Goal: Information Seeking & Learning: Learn about a topic

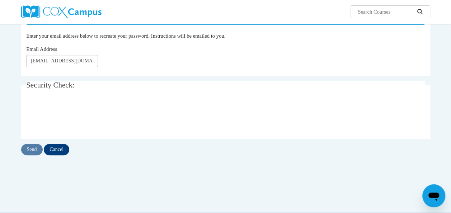
drag, startPoint x: 0, startPoint y: 0, endPoint x: 353, endPoint y: 132, distance: 376.5
click at [353, 132] on fieldset "Security Check: Enter the security code + =" at bounding box center [225, 109] width 409 height 57
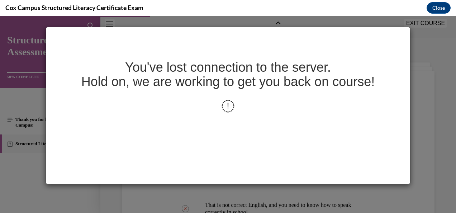
scroll to position [194, 0]
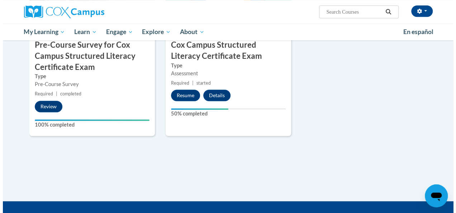
scroll to position [171, 0]
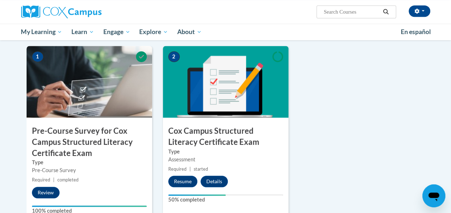
click at [188, 97] on img at bounding box center [226, 82] width 126 height 72
click at [178, 185] on button "Resume" at bounding box center [182, 181] width 29 height 11
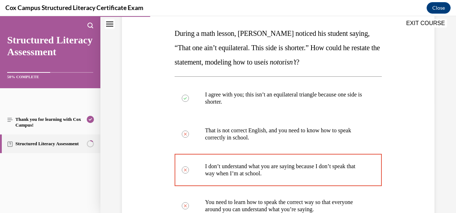
scroll to position [225, 0]
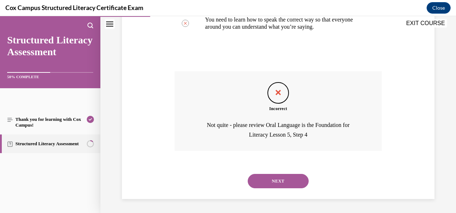
click at [266, 178] on button "NEXT" at bounding box center [278, 181] width 61 height 14
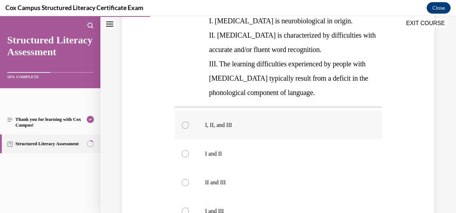
scroll to position [166, 0]
click at [184, 127] on div at bounding box center [185, 125] width 7 height 7
click at [184, 127] on input "I, II, and III" at bounding box center [185, 125] width 7 height 7
radio input "true"
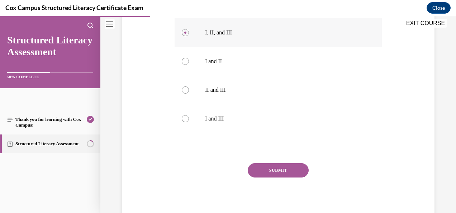
scroll to position [260, 0]
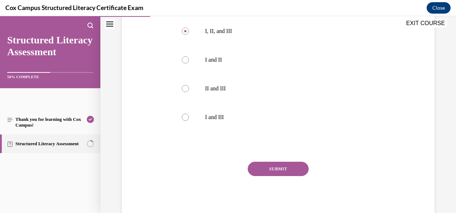
click at [274, 168] on button "SUBMIT" at bounding box center [278, 169] width 61 height 14
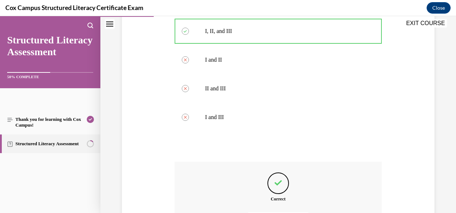
scroll to position [341, 0]
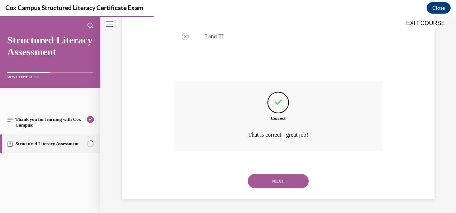
click at [266, 185] on button "NEXT" at bounding box center [278, 181] width 61 height 14
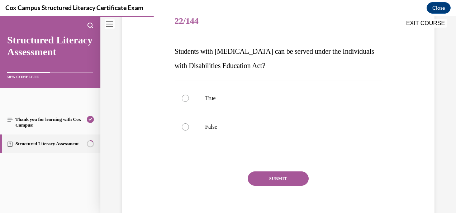
scroll to position [93, 0]
click at [275, 101] on p "True" at bounding box center [284, 97] width 159 height 7
click at [189, 101] on input "True" at bounding box center [185, 97] width 7 height 7
radio input "true"
click at [262, 175] on button "SUBMIT" at bounding box center [278, 178] width 61 height 14
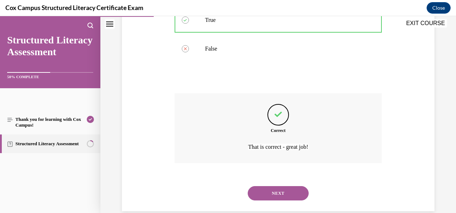
click at [261, 193] on button "NEXT" at bounding box center [278, 193] width 61 height 14
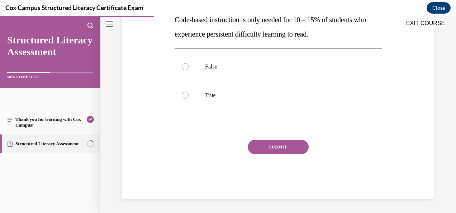
scroll to position [22, 0]
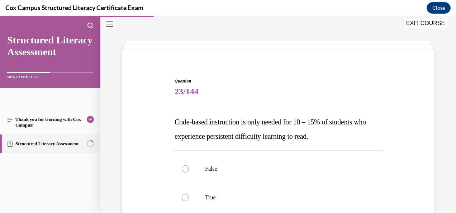
click at [240, 141] on p "Code-based instruction is only needed for 10 – 15% of students who experience p…" at bounding box center [278, 129] width 207 height 29
click at [244, 137] on span "Code-based instruction is only needed for 10 – 15% of students who experience p…" at bounding box center [271, 129] width 192 height 22
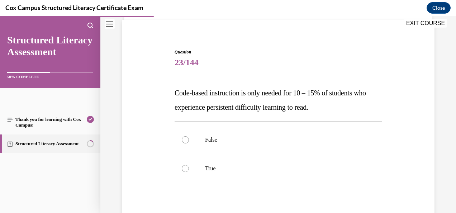
scroll to position [51, 0]
click at [186, 171] on div at bounding box center [185, 168] width 7 height 7
click at [186, 171] on input "True" at bounding box center [185, 168] width 7 height 7
radio input "true"
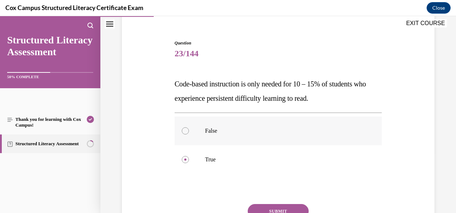
click at [208, 129] on p "False" at bounding box center [284, 130] width 159 height 7
click at [189, 129] on input "False" at bounding box center [185, 130] width 7 height 7
radio input "true"
click at [185, 157] on div at bounding box center [185, 159] width 7 height 7
click at [185, 157] on input "True" at bounding box center [185, 159] width 7 height 7
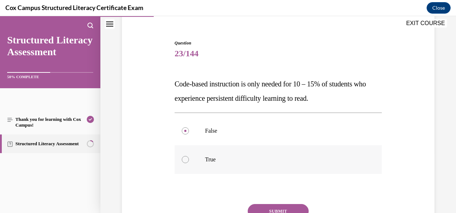
radio input "true"
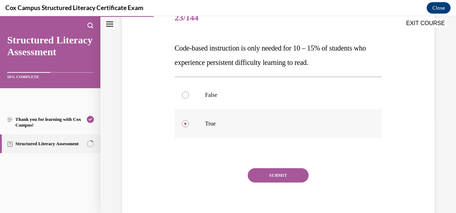
scroll to position [102, 0]
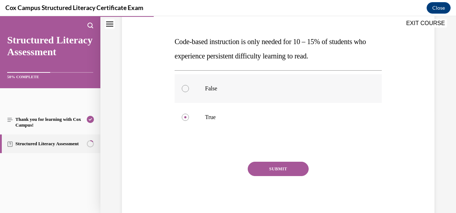
click at [184, 89] on div at bounding box center [185, 88] width 7 height 7
click at [184, 89] on input "False" at bounding box center [185, 88] width 7 height 7
radio input "true"
click at [283, 168] on button "SUBMIT" at bounding box center [278, 169] width 61 height 14
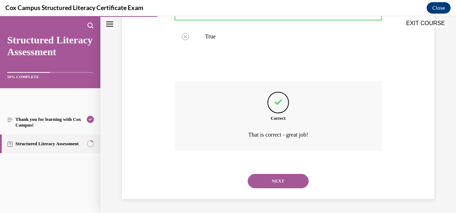
scroll to position [183, 0]
click at [268, 185] on button "NEXT" at bounding box center [278, 181] width 61 height 14
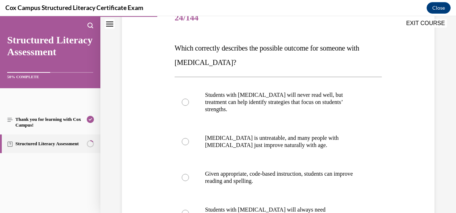
scroll to position [107, 0]
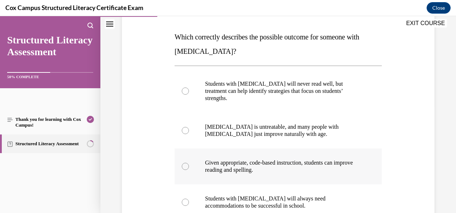
click at [226, 160] on span "Given appropriate, code-based instruction, students can improve reading and spe…" at bounding box center [279, 166] width 148 height 13
click at [189, 163] on input "Given appropriate, code-based instruction, students can improve reading and spe…" at bounding box center [185, 166] width 7 height 7
radio input "true"
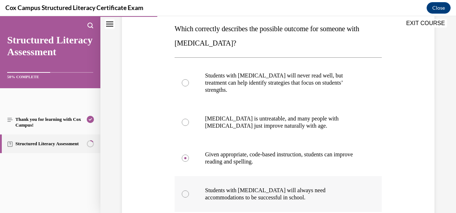
scroll to position [117, 0]
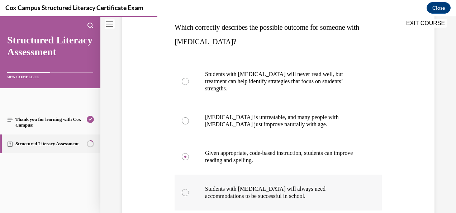
click at [262, 186] on span "Students with dyslexia will always need accommodations to be successful in scho…" at bounding box center [265, 192] width 121 height 13
click at [189, 189] on input "Students with dyslexia will always need accommodations to be successful in scho…" at bounding box center [185, 192] width 7 height 7
radio input "true"
click at [211, 153] on span "Given appropriate, code-based instruction, students can improve reading and spe…" at bounding box center [279, 156] width 148 height 13
click at [189, 153] on input "Given appropriate, code-based instruction, students can improve reading and spe…" at bounding box center [185, 156] width 7 height 7
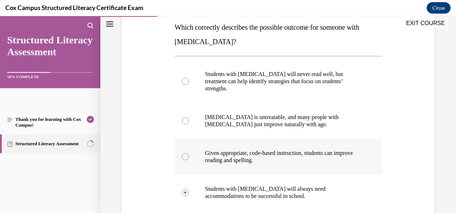
radio input "true"
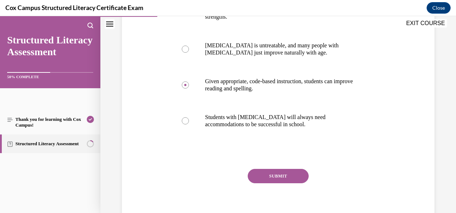
click at [281, 169] on button "SUBMIT" at bounding box center [278, 176] width 61 height 14
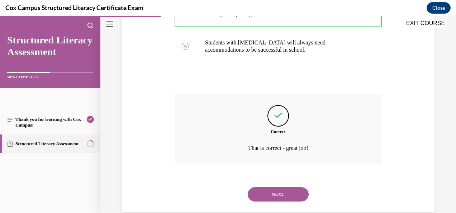
scroll to position [266, 0]
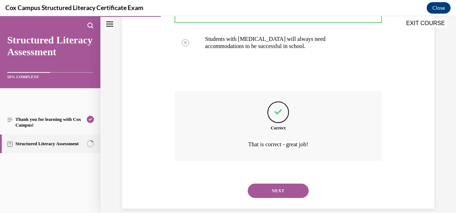
click at [275, 184] on button "NEXT" at bounding box center [278, 191] width 61 height 14
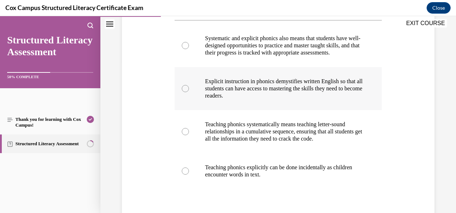
scroll to position [155, 0]
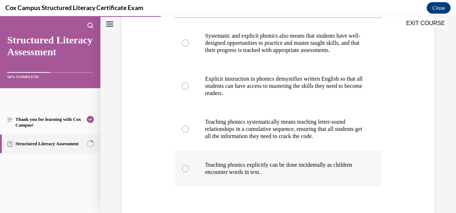
click at [188, 172] on div at bounding box center [185, 168] width 7 height 7
click at [188, 172] on input "Teaching phonics explicitly can be done incidentally as children encounter word…" at bounding box center [185, 168] width 7 height 7
radio input "true"
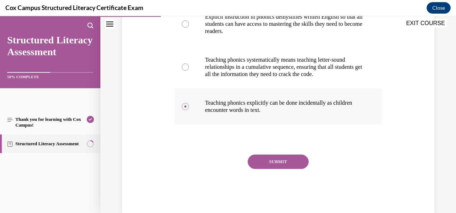
scroll to position [216, 0]
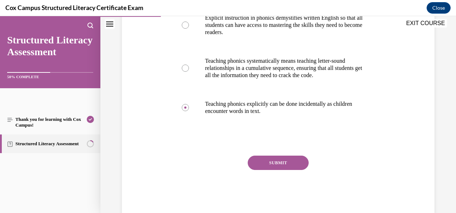
click at [279, 170] on button "SUBMIT" at bounding box center [278, 163] width 61 height 14
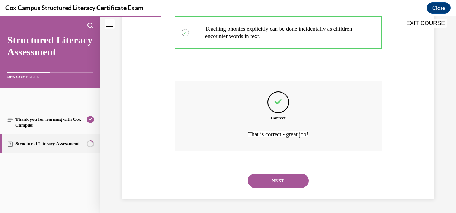
scroll to position [298, 0]
click at [281, 183] on button "NEXT" at bounding box center [278, 181] width 61 height 14
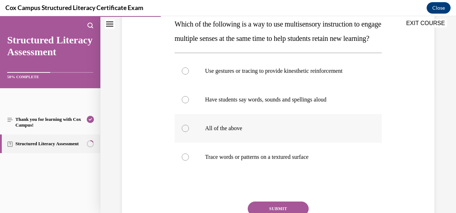
scroll to position [120, 0]
click at [200, 143] on label "All of the above" at bounding box center [278, 128] width 207 height 29
click at [189, 132] on input "All of the above" at bounding box center [185, 128] width 7 height 7
radio input "true"
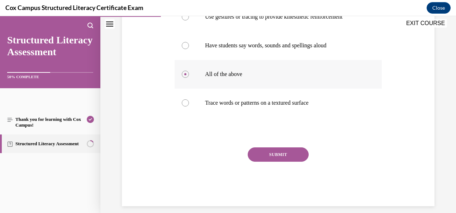
scroll to position [173, 0]
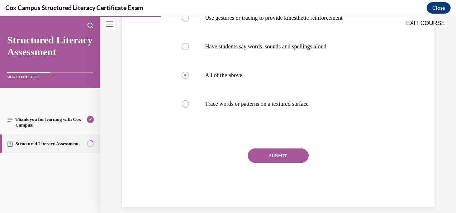
click at [280, 163] on button "SUBMIT" at bounding box center [278, 155] width 61 height 14
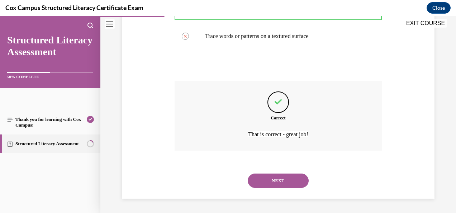
scroll to position [253, 0]
click at [269, 180] on button "NEXT" at bounding box center [278, 181] width 61 height 14
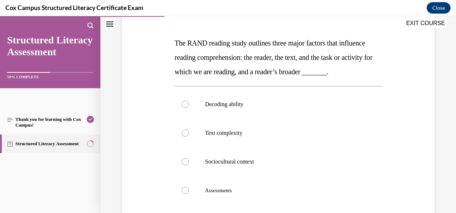
scroll to position [100, 0]
click at [269, 166] on p "Sociocultural context" at bounding box center [284, 162] width 159 height 7
click at [189, 166] on input "Sociocultural context" at bounding box center [185, 162] width 7 height 7
radio input "true"
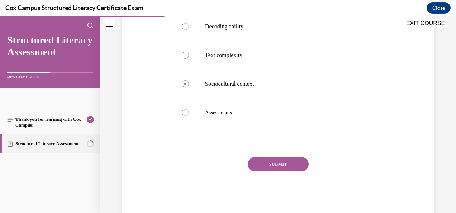
scroll to position [178, 0]
drag, startPoint x: 269, startPoint y: 177, endPoint x: 243, endPoint y: 177, distance: 26.2
drag, startPoint x: 243, startPoint y: 177, endPoint x: 258, endPoint y: 183, distance: 15.8
click at [258, 172] on button "SUBMIT" at bounding box center [278, 165] width 61 height 14
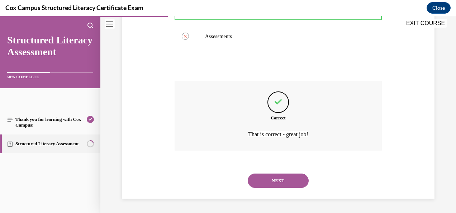
click at [273, 180] on button "NEXT" at bounding box center [278, 181] width 61 height 14
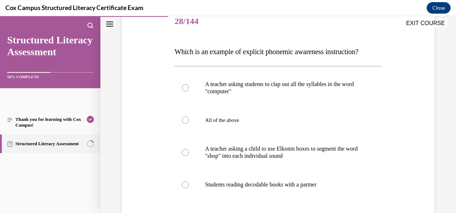
scroll to position [94, 0]
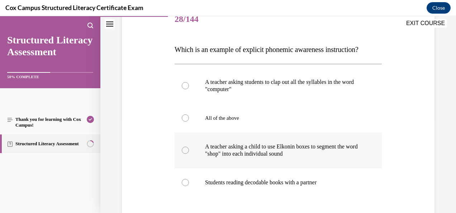
click at [346, 162] on label "A teacher asking a child to use Elkonin boxes to segment the word "shop" into e…" at bounding box center [278, 150] width 207 height 36
click at [189, 154] on input "A teacher asking a child to use Elkonin boxes to segment the word "shop" into e…" at bounding box center [185, 150] width 7 height 7
radio input "true"
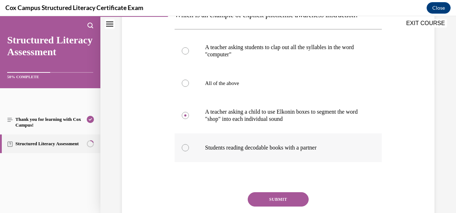
scroll to position [129, 0]
drag, startPoint x: 281, startPoint y: 197, endPoint x: 260, endPoint y: 200, distance: 21.0
click at [260, 200] on button "SUBMIT" at bounding box center [278, 200] width 61 height 14
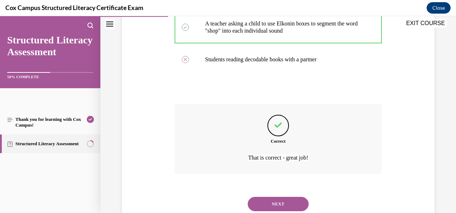
click at [268, 202] on button "NEXT" at bounding box center [278, 204] width 61 height 14
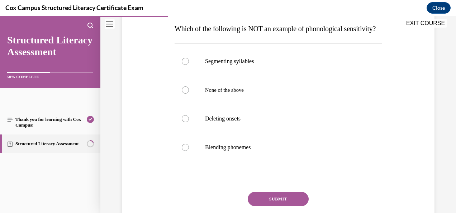
scroll to position [115, 0]
click at [186, 65] on div at bounding box center [185, 60] width 7 height 7
click at [186, 65] on input "Segmenting syllables" at bounding box center [185, 60] width 7 height 7
radio input "true"
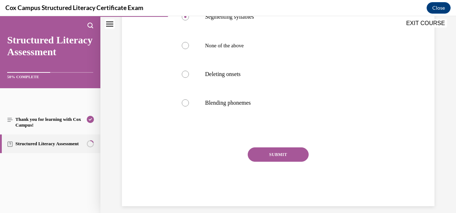
scroll to position [159, 0]
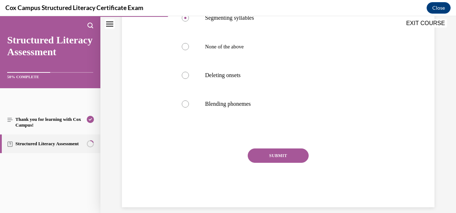
click at [265, 163] on button "SUBMIT" at bounding box center [278, 155] width 61 height 14
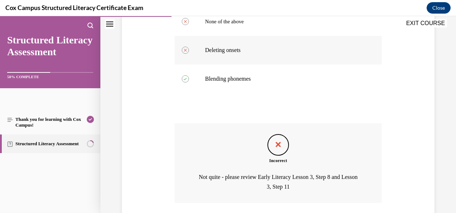
scroll to position [183, 0]
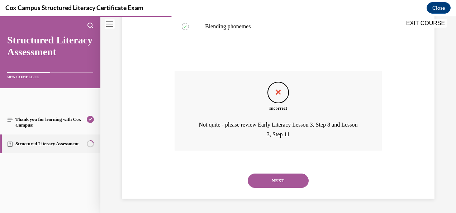
click at [282, 181] on button "NEXT" at bounding box center [278, 181] width 61 height 14
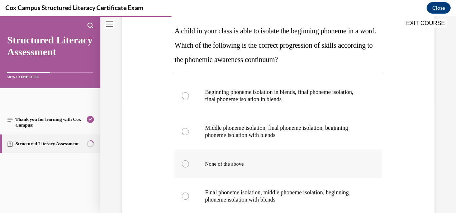
scroll to position [119, 0]
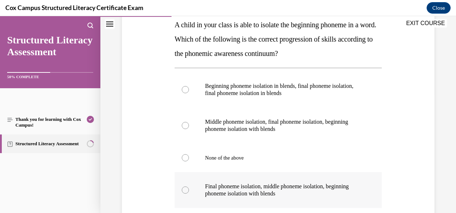
drag, startPoint x: 232, startPoint y: 189, endPoint x: 190, endPoint y: 195, distance: 42.5
click at [190, 195] on label "Final phoneme isolation, middle phoneme isolation, beginning phoneme isolation …" at bounding box center [278, 190] width 207 height 36
click at [189, 194] on input "Final phoneme isolation, middle phoneme isolation, beginning phoneme isolation …" at bounding box center [185, 190] width 7 height 7
radio input "true"
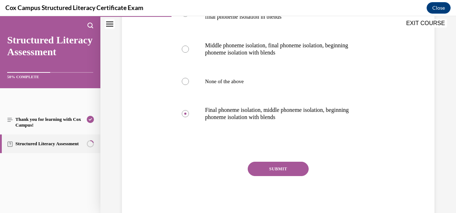
click at [279, 167] on button "SUBMIT" at bounding box center [278, 169] width 61 height 14
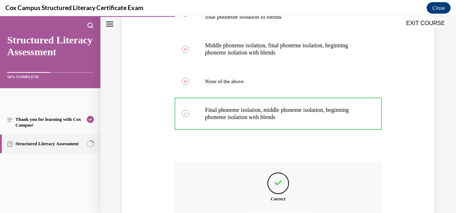
scroll to position [276, 0]
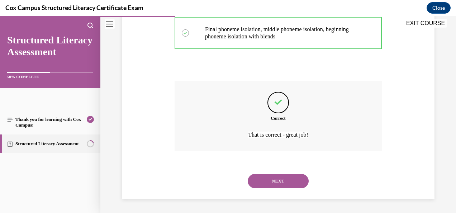
click at [279, 177] on button "NEXT" at bounding box center [278, 181] width 61 height 14
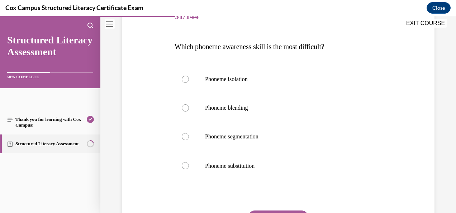
scroll to position [105, 0]
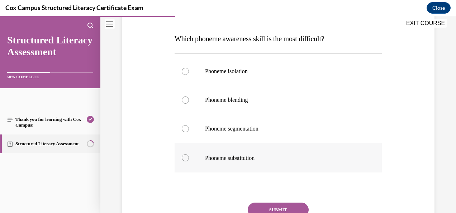
drag, startPoint x: 229, startPoint y: 158, endPoint x: 187, endPoint y: 165, distance: 42.9
click at [187, 165] on label "Phoneme substitution" at bounding box center [278, 157] width 207 height 29
click at [187, 161] on input "Phoneme substitution" at bounding box center [185, 157] width 7 height 7
radio input "true"
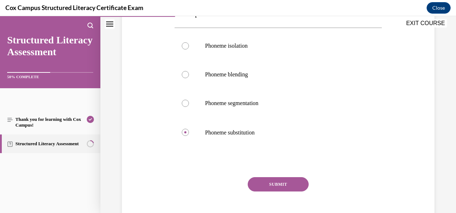
scroll to position [146, 0]
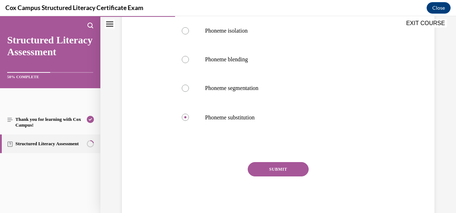
click at [265, 166] on button "SUBMIT" at bounding box center [278, 169] width 61 height 14
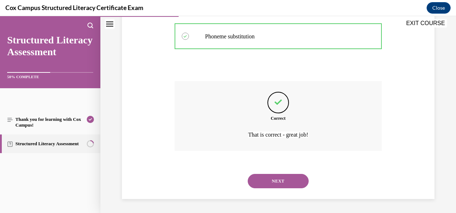
scroll to position [226, 0]
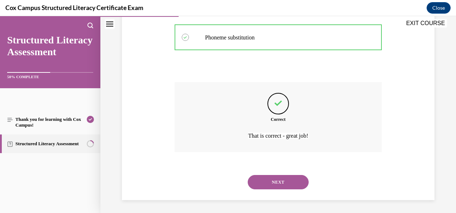
click at [285, 183] on button "NEXT" at bounding box center [278, 182] width 61 height 14
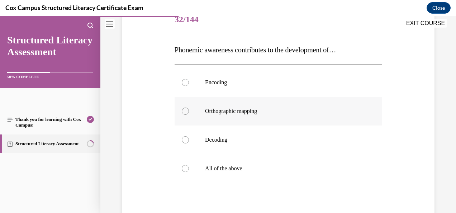
scroll to position [93, 0]
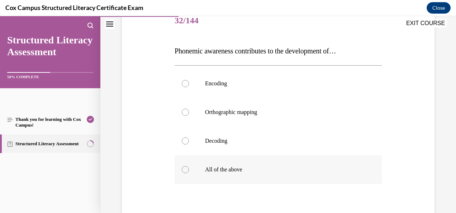
click at [237, 172] on span "All of the above" at bounding box center [223, 169] width 37 height 6
click at [189, 172] on input "All of the above" at bounding box center [185, 169] width 7 height 7
radio input "true"
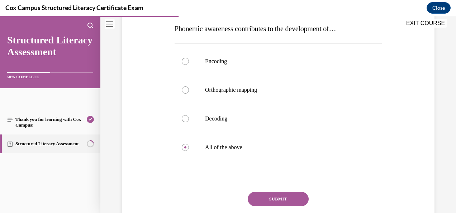
scroll to position [115, 0]
click at [276, 196] on button "SUBMIT" at bounding box center [278, 199] width 61 height 14
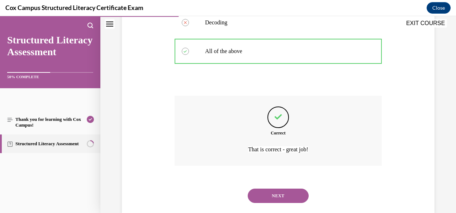
scroll to position [211, 0]
click at [271, 190] on button "NEXT" at bounding box center [278, 196] width 61 height 14
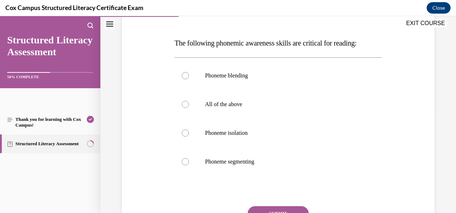
scroll to position [109, 0]
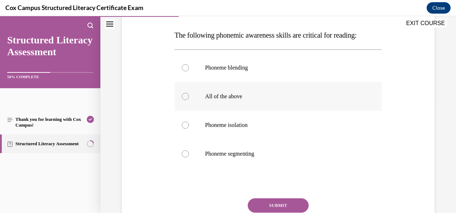
click at [220, 92] on label "All of the above" at bounding box center [278, 96] width 207 height 29
click at [189, 93] on input "All of the above" at bounding box center [185, 96] width 7 height 7
radio input "true"
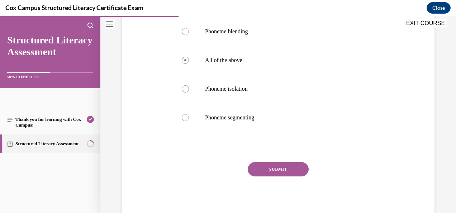
scroll to position [145, 0]
click at [284, 163] on button "SUBMIT" at bounding box center [278, 169] width 61 height 14
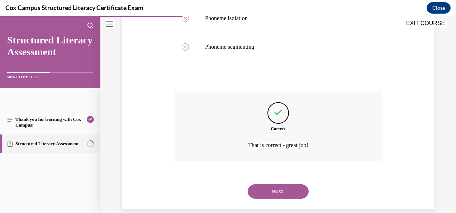
click at [259, 191] on button "NEXT" at bounding box center [278, 191] width 61 height 14
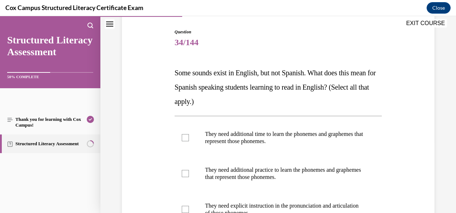
scroll to position [75, 0]
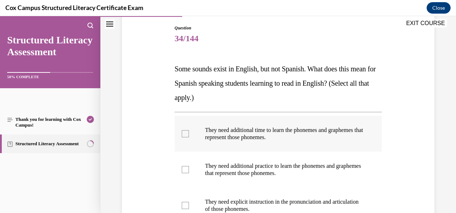
click at [258, 133] on p "They need additional time to learn the phonemes and graphemes that represent th…" at bounding box center [284, 134] width 159 height 14
click at [189, 133] on input "They need additional time to learn the phonemes and graphemes that represent th…" at bounding box center [185, 133] width 7 height 7
checkbox input "true"
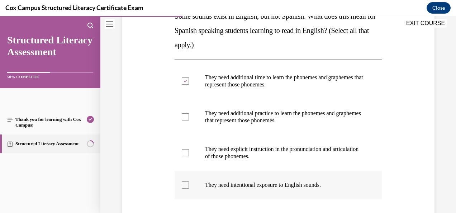
click at [234, 181] on p "They need intentional exposure to English sounds." at bounding box center [284, 184] width 159 height 7
click at [189, 181] on input "They need intentional exposure to English sounds." at bounding box center [185, 184] width 7 height 7
checkbox input "true"
click at [263, 154] on p "They need explicit instruction in the pronunciation and articulation of those p…" at bounding box center [284, 153] width 159 height 14
click at [189, 154] on input "They need explicit instruction in the pronunciation and articulation of those p…" at bounding box center [185, 152] width 7 height 7
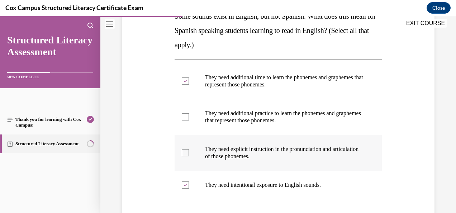
checkbox input "true"
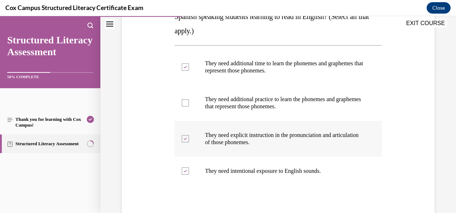
scroll to position [143, 0]
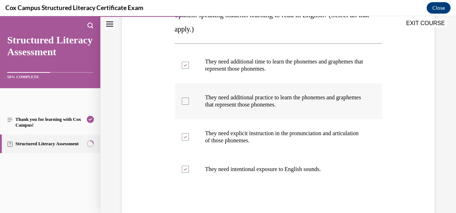
click at [307, 99] on p "They need additional practice to learn the phonemes and graphemes that represen…" at bounding box center [284, 101] width 159 height 14
click at [189, 99] on input "They need additional practice to learn the phonemes and graphemes that represen…" at bounding box center [185, 101] width 7 height 7
checkbox input "true"
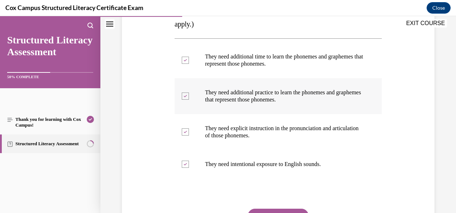
scroll to position [195, 0]
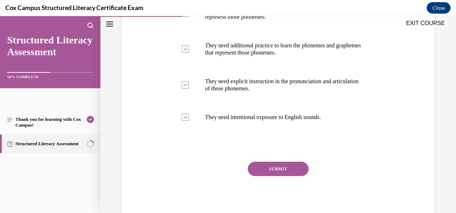
click at [259, 167] on button "SUBMIT" at bounding box center [278, 169] width 61 height 14
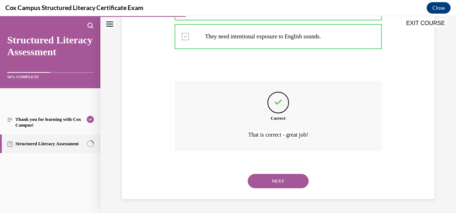
scroll to position [275, 0]
click at [268, 180] on button "NEXT" at bounding box center [278, 182] width 61 height 14
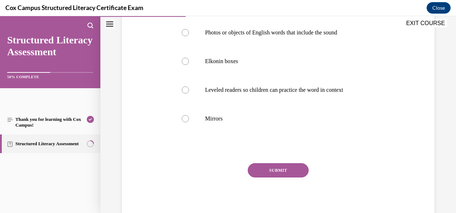
scroll to position [172, 0]
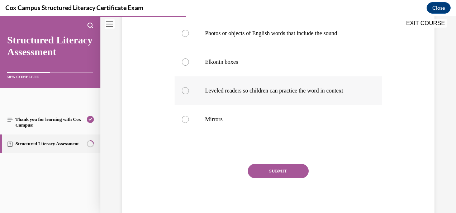
click at [191, 104] on label "Leveled readers so children can practice the word in context" at bounding box center [278, 90] width 207 height 29
click at [189, 94] on input "Leveled readers so children can practice the word in context" at bounding box center [185, 90] width 7 height 7
radio input "true"
click at [270, 178] on button "SUBMIT" at bounding box center [278, 171] width 61 height 14
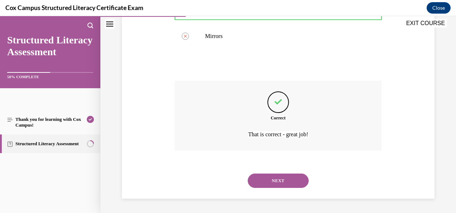
click at [271, 187] on button "NEXT" at bounding box center [278, 181] width 61 height 14
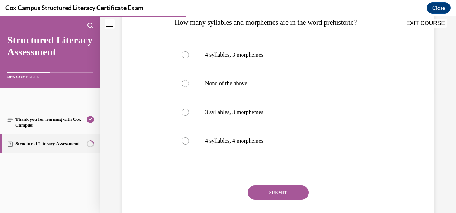
scroll to position [121, 0]
click at [253, 24] on span "How many syllables and morphemes are in the word prehistoric?" at bounding box center [266, 23] width 182 height 8
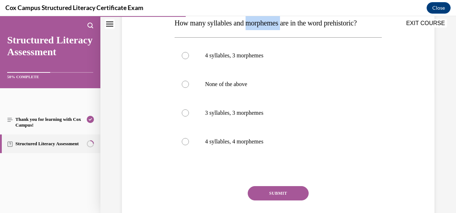
click at [253, 24] on span "How many syllables and morphemes are in the word prehistoric?" at bounding box center [266, 23] width 182 height 8
click at [207, 64] on label "4 syllables, 3 morphemes" at bounding box center [278, 55] width 207 height 29
click at [189, 59] on input "4 syllables, 3 morphemes" at bounding box center [185, 55] width 7 height 7
radio input "true"
click at [280, 194] on button "SUBMIT" at bounding box center [278, 193] width 61 height 14
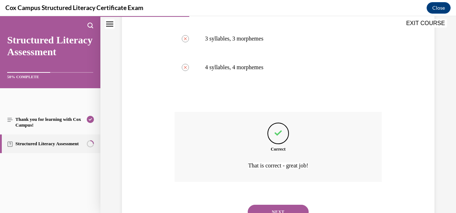
scroll to position [213, 0]
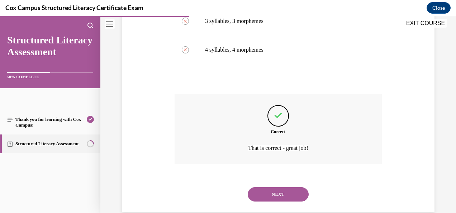
drag, startPoint x: 280, startPoint y: 194, endPoint x: 260, endPoint y: 192, distance: 19.5
click at [260, 192] on button "NEXT" at bounding box center [278, 194] width 61 height 14
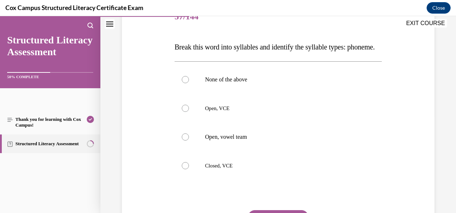
scroll to position [105, 0]
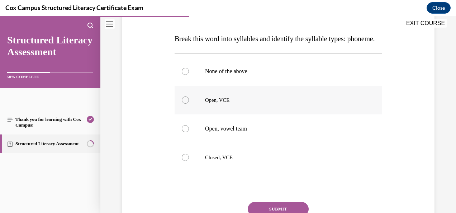
click at [222, 104] on p "Open, VCE" at bounding box center [284, 99] width 159 height 7
click at [189, 104] on input "Open, VCE" at bounding box center [185, 99] width 7 height 7
radio input "true"
click at [185, 161] on div at bounding box center [185, 157] width 7 height 7
click at [185, 161] on input "Closed, VCE" at bounding box center [185, 157] width 7 height 7
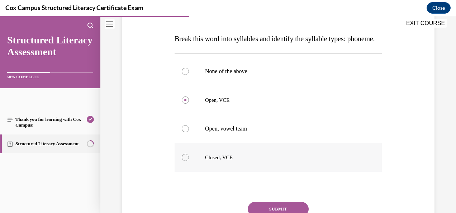
radio input "true"
click at [186, 43] on span "Break this word into syllables and identify the syllable types: phoneme." at bounding box center [275, 39] width 200 height 8
click at [189, 43] on span "Break this word into syllables and identify the syllable types: phoneme." at bounding box center [275, 39] width 200 height 8
click at [183, 114] on label "Open, VCE" at bounding box center [278, 100] width 207 height 29
click at [183, 104] on input "Open, VCE" at bounding box center [185, 99] width 7 height 7
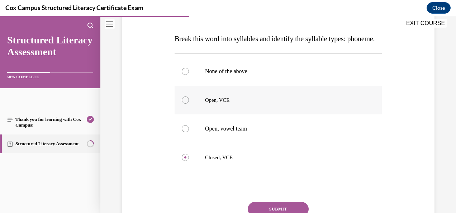
radio input "true"
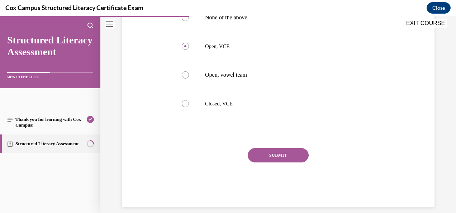
click at [270, 162] on button "SUBMIT" at bounding box center [278, 155] width 61 height 14
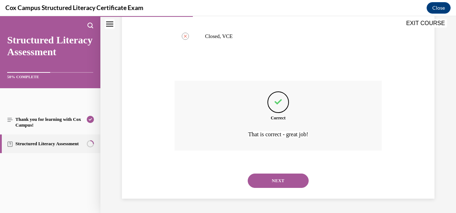
scroll to position [240, 0]
click at [267, 179] on button "NEXT" at bounding box center [278, 181] width 61 height 14
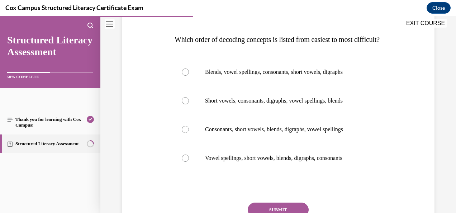
scroll to position [104, 0]
click at [276, 133] on p "Consonants, short vowels, blends, digraphs, vowel spellings" at bounding box center [284, 129] width 159 height 7
click at [189, 133] on input "Consonants, short vowels, blends, digraphs, vowel spellings" at bounding box center [185, 129] width 7 height 7
radio input "true"
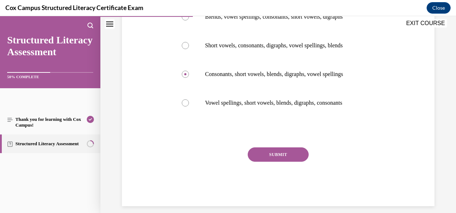
scroll to position [159, 0]
drag, startPoint x: 267, startPoint y: 174, endPoint x: 239, endPoint y: 176, distance: 28.4
click at [239, 176] on div "SUBMIT NEXT" at bounding box center [278, 177] width 207 height 59
click at [278, 162] on button "SUBMIT" at bounding box center [278, 155] width 61 height 14
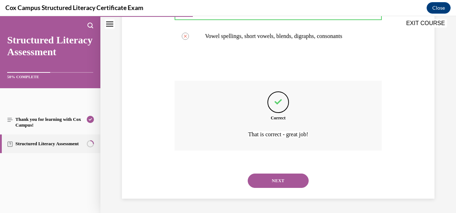
click at [270, 187] on button "NEXT" at bounding box center [278, 181] width 61 height 14
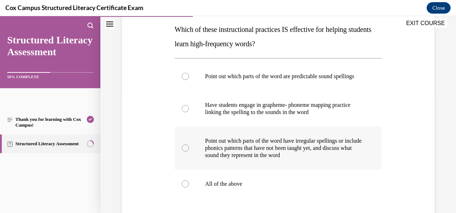
scroll to position [113, 0]
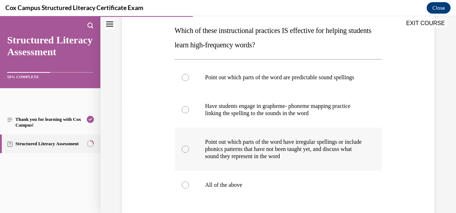
click at [271, 156] on p "Point out which parts of the word have irregular spellings or include phonics p…" at bounding box center [284, 149] width 159 height 22
click at [189, 153] on input "Point out which parts of the word have irregular spellings or include phonics p…" at bounding box center [185, 149] width 7 height 7
radio input "true"
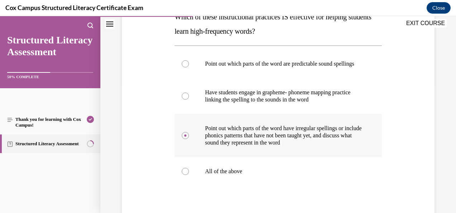
scroll to position [126, 0]
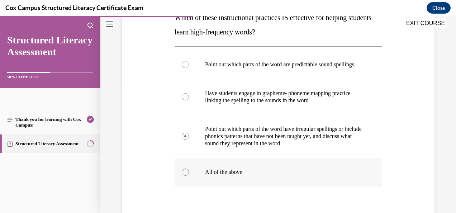
click at [189, 182] on label "All of the above" at bounding box center [278, 172] width 207 height 29
click at [189, 176] on input "All of the above" at bounding box center [185, 172] width 7 height 7
radio input "true"
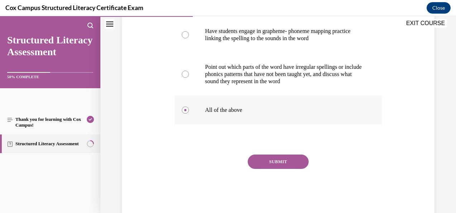
scroll to position [188, 0]
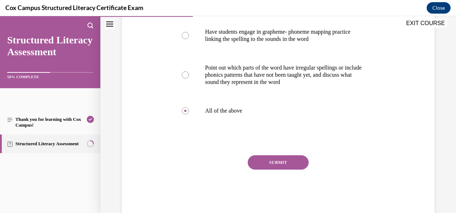
click at [279, 170] on button "SUBMIT" at bounding box center [278, 162] width 61 height 14
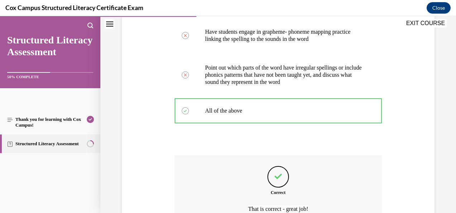
scroll to position [269, 0]
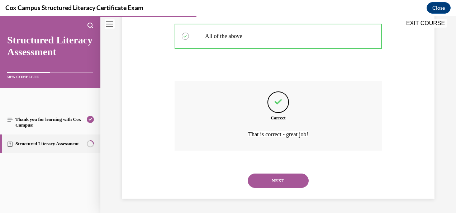
click at [278, 184] on button "NEXT" at bounding box center [278, 181] width 61 height 14
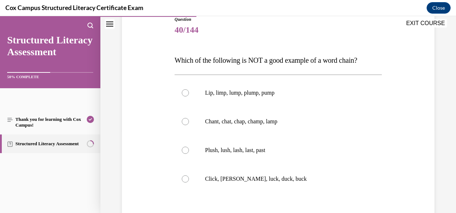
scroll to position [83, 0]
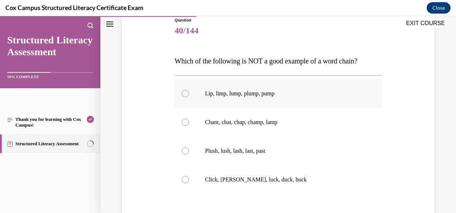
click at [185, 91] on div at bounding box center [185, 93] width 7 height 7
click at [185, 91] on input "Lip, limp, lump, plump, pump" at bounding box center [185, 93] width 7 height 7
radio input "true"
click at [187, 149] on div at bounding box center [185, 150] width 7 height 7
click at [187, 149] on input "Plush, lush, lash, last, past" at bounding box center [185, 150] width 7 height 7
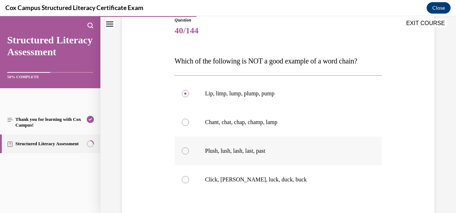
radio input "true"
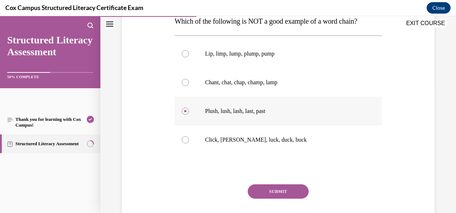
scroll to position [132, 0]
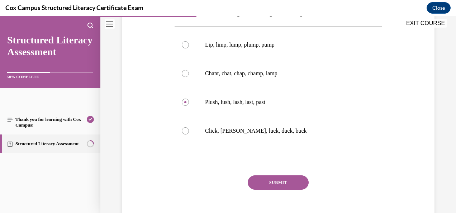
click at [427, 122] on div "Question 40/144 Which of the following is NOT a good example of a word chain?  …" at bounding box center [278, 91] width 316 height 288
drag, startPoint x: 275, startPoint y: 179, endPoint x: 256, endPoint y: 187, distance: 20.6
click at [256, 187] on button "SUBMIT" at bounding box center [278, 182] width 61 height 14
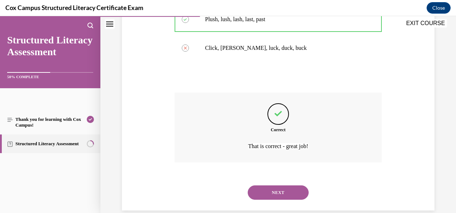
scroll to position [213, 0]
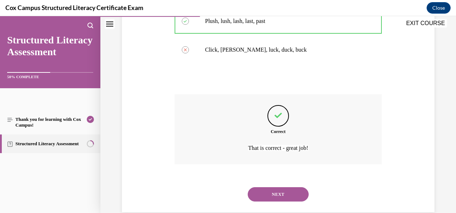
drag, startPoint x: 273, startPoint y: 194, endPoint x: 258, endPoint y: 194, distance: 15.1
click at [258, 194] on button "NEXT" at bounding box center [278, 194] width 61 height 14
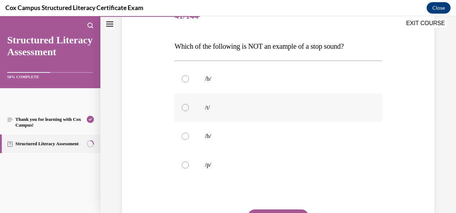
scroll to position [97, 0]
drag, startPoint x: 188, startPoint y: 83, endPoint x: 184, endPoint y: 80, distance: 4.9
click at [184, 80] on div at bounding box center [185, 79] width 7 height 7
click at [184, 80] on input "/h/" at bounding box center [185, 79] width 7 height 7
radio input "true"
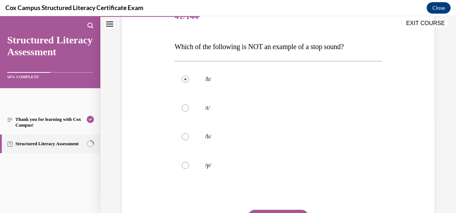
scroll to position [145, 0]
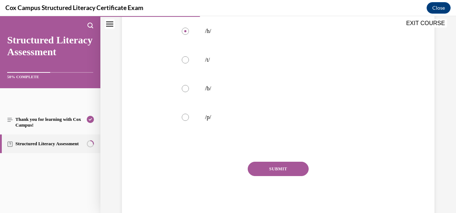
click at [268, 167] on button "SUBMIT" at bounding box center [278, 169] width 61 height 14
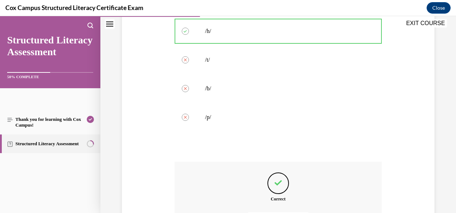
scroll to position [226, 0]
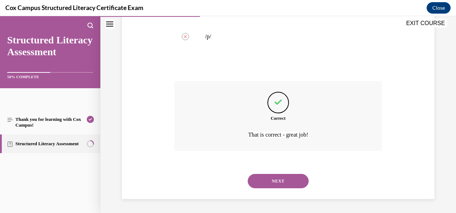
click at [274, 186] on button "NEXT" at bounding box center [278, 181] width 61 height 14
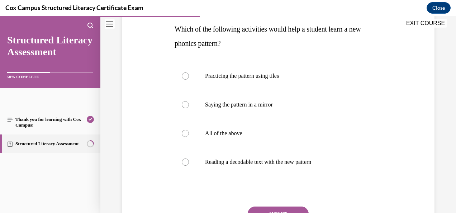
scroll to position [115, 0]
click at [216, 133] on p "All of the above" at bounding box center [284, 132] width 159 height 7
click at [189, 133] on input "All of the above" at bounding box center [185, 132] width 7 height 7
radio input "true"
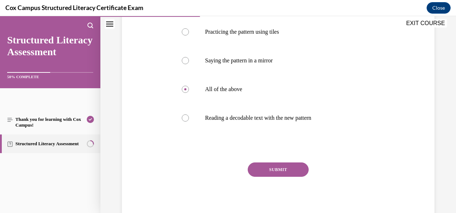
scroll to position [159, 0]
click at [278, 171] on button "SUBMIT" at bounding box center [278, 170] width 61 height 14
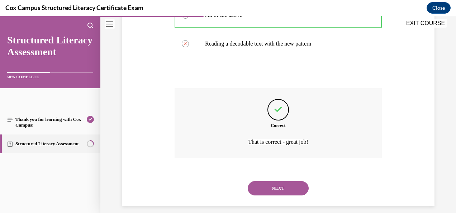
scroll to position [234, 0]
click at [271, 187] on button "NEXT" at bounding box center [278, 187] width 61 height 14
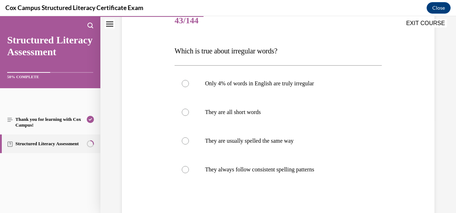
scroll to position [91, 0]
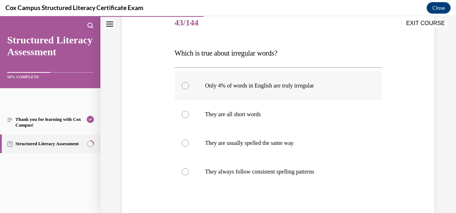
click at [181, 90] on label "Only 4% of words in English are truly irregular" at bounding box center [278, 85] width 207 height 29
click at [182, 89] on input "Only 4% of words in English are truly irregular" at bounding box center [185, 85] width 7 height 7
radio input "true"
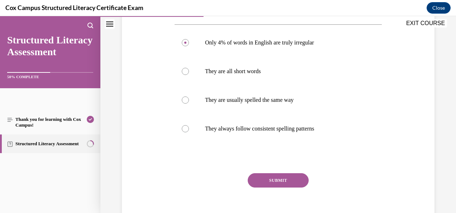
scroll to position [133, 0]
click at [287, 179] on button "SUBMIT" at bounding box center [278, 181] width 61 height 14
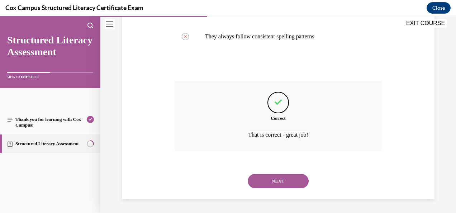
scroll to position [225, 0]
click at [273, 180] on button "NEXT" at bounding box center [278, 182] width 61 height 14
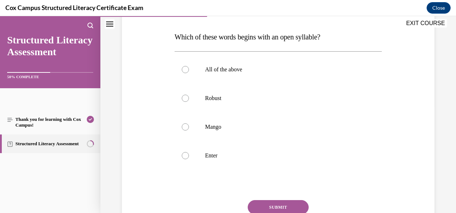
scroll to position [106, 0]
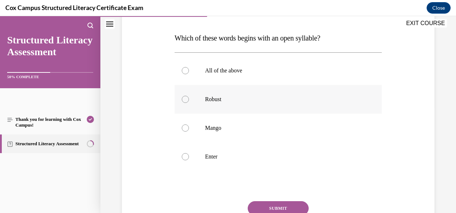
click at [202, 103] on label "Robust" at bounding box center [278, 99] width 207 height 29
click at [189, 103] on input "Robust" at bounding box center [185, 99] width 7 height 7
radio input "true"
click at [288, 205] on button "SUBMIT" at bounding box center [278, 208] width 61 height 14
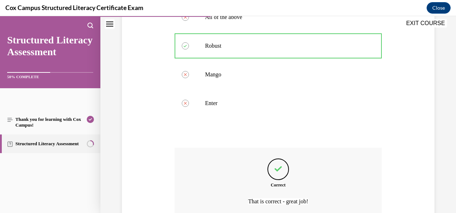
scroll to position [226, 0]
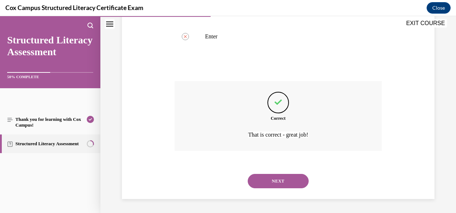
click at [274, 180] on button "NEXT" at bounding box center [278, 181] width 61 height 14
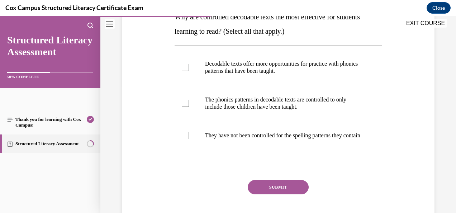
scroll to position [127, 0]
click at [251, 70] on p "Decodable texts offer more opportunities for practice with phonics patterns tha…" at bounding box center [284, 68] width 159 height 14
click at [189, 70] on input "Decodable texts offer more opportunities for practice with phonics patterns tha…" at bounding box center [185, 67] width 7 height 7
checkbox input "true"
click at [186, 103] on div at bounding box center [185, 103] width 7 height 7
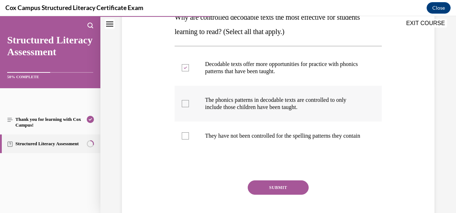
click at [186, 103] on input "The phonics patterns in decodable texts are controlled to only include those ch…" at bounding box center [185, 103] width 7 height 7
checkbox input "true"
click at [273, 194] on button "SUBMIT" at bounding box center [278, 187] width 61 height 14
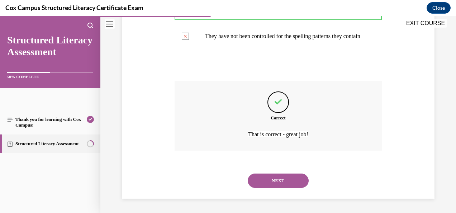
scroll to position [232, 0]
click at [265, 183] on button "NEXT" at bounding box center [278, 181] width 61 height 14
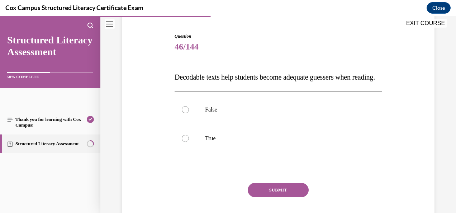
scroll to position [66, 0]
click at [184, 76] on span "Decodable texts help students become adequate guessers when reading." at bounding box center [275, 78] width 200 height 8
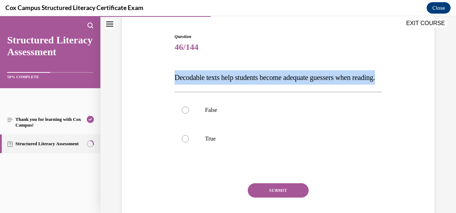
drag, startPoint x: 184, startPoint y: 76, endPoint x: 197, endPoint y: 89, distance: 18.3
click at [197, 81] on span "Decodable texts help students become adequate guessers when reading." at bounding box center [275, 78] width 200 height 8
copy span "Decodable texts help students become adequate guessers when reading."
click at [187, 114] on div at bounding box center [185, 110] width 7 height 7
click at [187, 114] on input "False" at bounding box center [185, 110] width 7 height 7
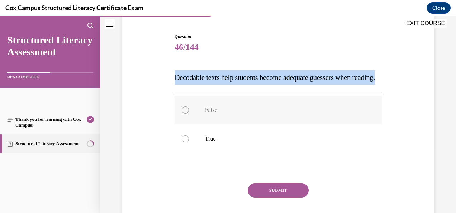
radio input "true"
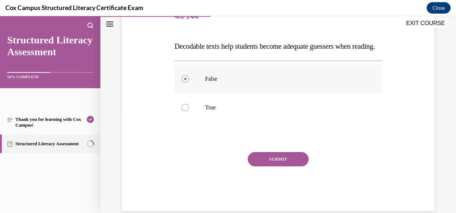
scroll to position [98, 0]
click at [271, 166] on button "SUBMIT" at bounding box center [278, 159] width 61 height 14
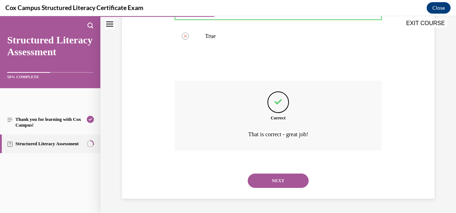
scroll to position [182, 0]
click at [269, 183] on button "NEXT" at bounding box center [278, 181] width 61 height 14
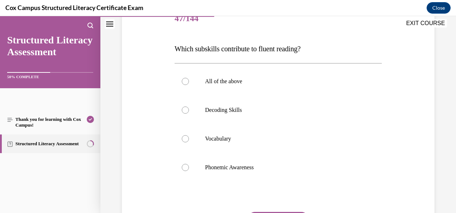
scroll to position [94, 0]
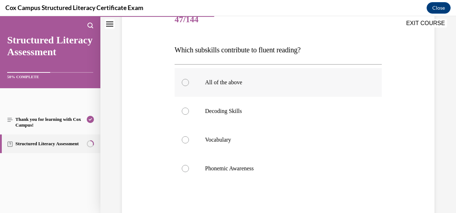
click at [184, 86] on div at bounding box center [185, 82] width 7 height 7
click at [184, 86] on input "All of the above" at bounding box center [185, 82] width 7 height 7
radio input "true"
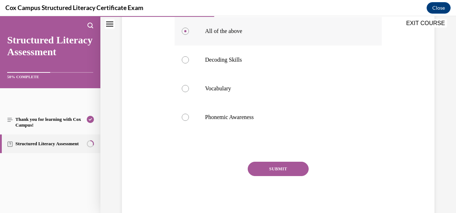
scroll to position [145, 0]
click at [273, 166] on button "SUBMIT" at bounding box center [278, 169] width 61 height 14
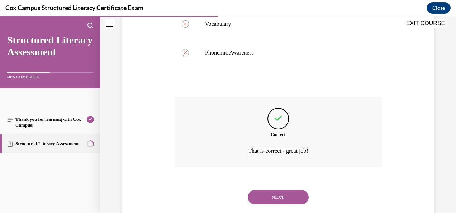
scroll to position [209, 0]
click at [275, 199] on button "NEXT" at bounding box center [278, 197] width 61 height 14
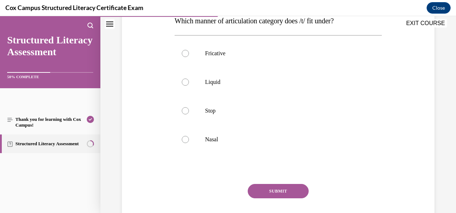
scroll to position [121, 0]
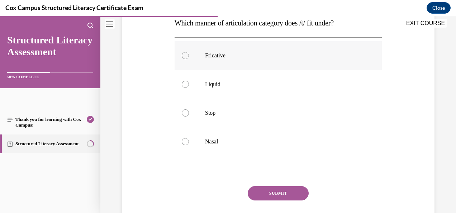
click at [220, 57] on p "Fricative" at bounding box center [284, 55] width 159 height 7
click at [189, 57] on input "Fricative" at bounding box center [185, 55] width 7 height 7
radio input "true"
click at [188, 111] on label "Stop" at bounding box center [278, 113] width 207 height 29
click at [188, 111] on input "Stop" at bounding box center [185, 112] width 7 height 7
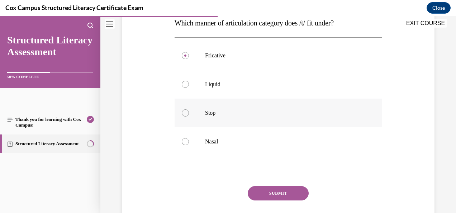
radio input "true"
click at [275, 192] on button "SUBMIT" at bounding box center [278, 193] width 61 height 14
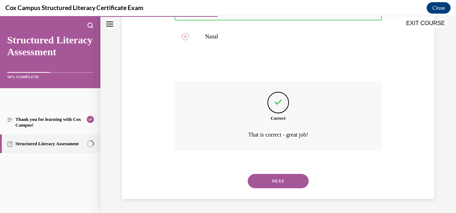
scroll to position [225, 0]
click at [278, 184] on button "NEXT" at bounding box center [278, 182] width 61 height 14
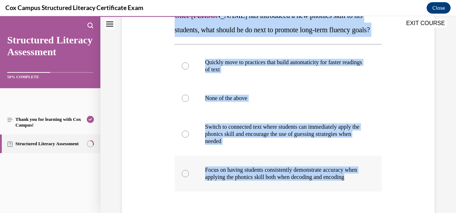
scroll to position [130, 0]
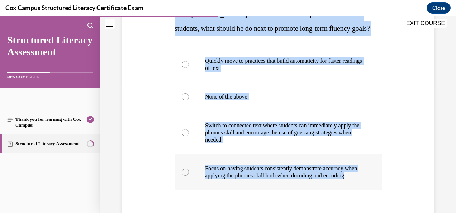
drag, startPoint x: 174, startPoint y: 25, endPoint x: 302, endPoint y: 188, distance: 206.4
click at [302, 188] on div "Question 49/144 Once Mr. Jones has introduced a new phonics skill to his studen…" at bounding box center [278, 124] width 207 height 309
copy div "Once Mr. Jones has introduced a new phonics skill to his students, what should …"
click at [137, 109] on div "Question 49/144 Once Mr. Jones has introduced a new phonics skill to his studen…" at bounding box center [278, 113] width 316 height 331
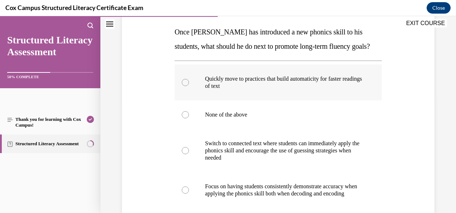
scroll to position [115, 0]
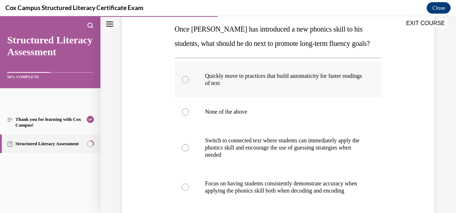
click at [188, 77] on label "Quickly move to practices that build automaticity for faster readings of text" at bounding box center [278, 80] width 207 height 36
click at [188, 77] on input "Quickly move to practices that build automaticity for faster readings of text" at bounding box center [185, 79] width 7 height 7
radio input "true"
click at [241, 182] on p "Focus on having students consistently demonstrate accuracy when applying the ph…" at bounding box center [284, 187] width 159 height 14
click at [189, 184] on input "Focus on having students consistently demonstrate accuracy when applying the ph…" at bounding box center [185, 187] width 7 height 7
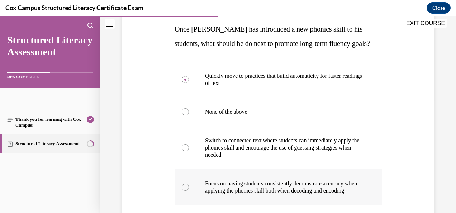
radio input "true"
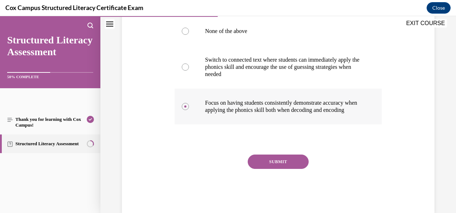
scroll to position [195, 0]
click at [270, 169] on button "SUBMIT" at bounding box center [278, 162] width 61 height 14
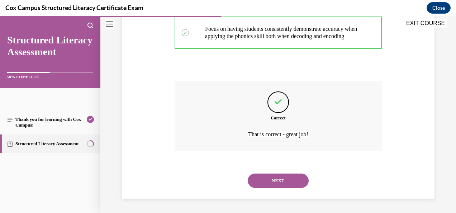
scroll to position [275, 0]
click at [280, 184] on button "NEXT" at bounding box center [278, 181] width 61 height 14
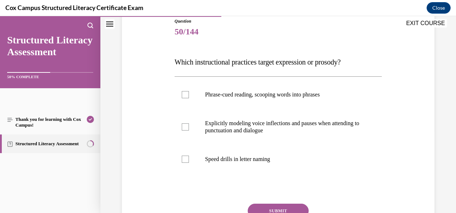
scroll to position [96, 0]
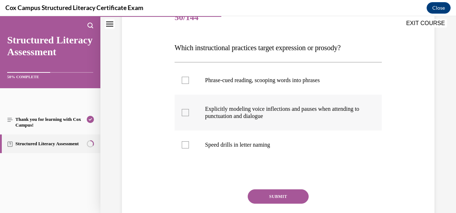
click at [183, 110] on div at bounding box center [185, 112] width 7 height 7
click at [183, 110] on input "Explicitly modeling voice inflections and pauses when attending to punctuation …" at bounding box center [185, 112] width 7 height 7
checkbox input "true"
click at [185, 81] on div at bounding box center [185, 80] width 7 height 7
click at [185, 81] on input "Phrase-cued reading, scooping words into phrases" at bounding box center [185, 80] width 7 height 7
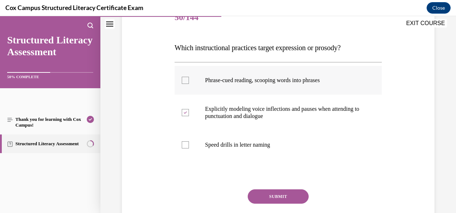
checkbox input "true"
click at [279, 196] on button "SUBMIT" at bounding box center [278, 196] width 61 height 14
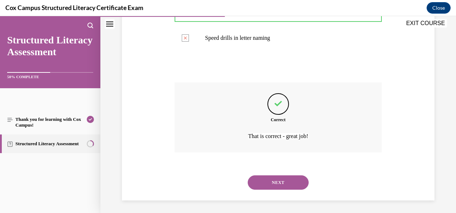
click at [270, 180] on button "NEXT" at bounding box center [278, 182] width 61 height 14
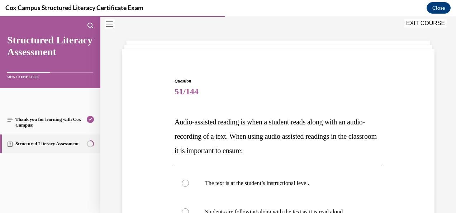
click at [270, 180] on p "The text is at the student’s instructional level." at bounding box center [284, 183] width 159 height 7
click at [189, 180] on input "The text is at the student’s instructional level." at bounding box center [185, 183] width 7 height 7
radio input "true"
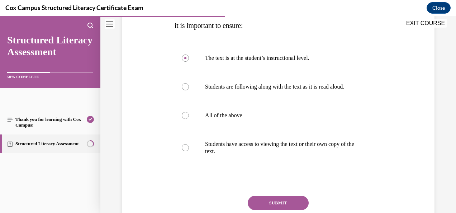
scroll to position [147, 0]
click at [246, 129] on label "All of the above" at bounding box center [278, 116] width 207 height 29
click at [189, 119] on input "All of the above" at bounding box center [185, 115] width 7 height 7
radio input "true"
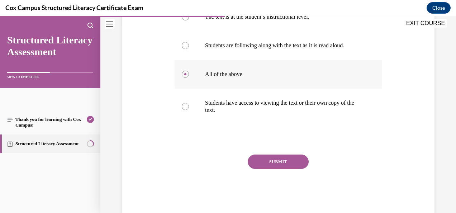
scroll to position [188, 0]
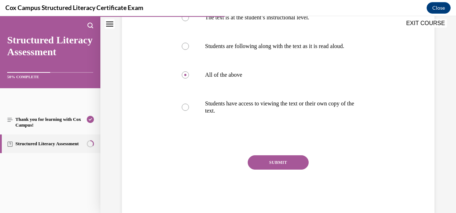
click at [269, 170] on button "SUBMIT" at bounding box center [278, 162] width 61 height 14
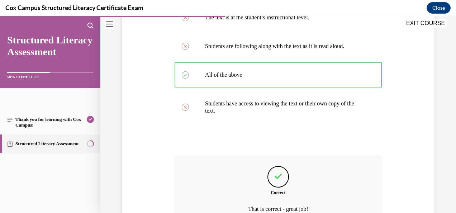
scroll to position [269, 0]
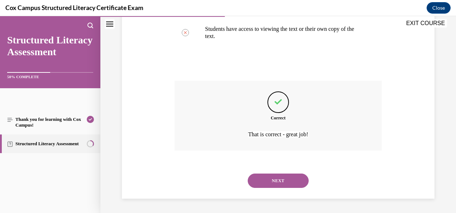
click at [269, 179] on button "NEXT" at bounding box center [278, 181] width 61 height 14
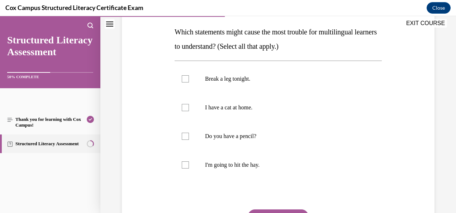
scroll to position [112, 0]
click at [201, 84] on label "Break a leg tonight." at bounding box center [278, 79] width 207 height 29
click at [189, 83] on input "Break a leg tonight." at bounding box center [185, 79] width 7 height 7
checkbox input "true"
click at [187, 164] on div at bounding box center [185, 165] width 7 height 7
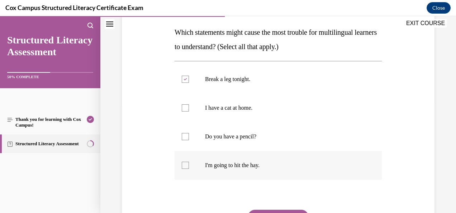
click at [187, 164] on input "I'm going to hit the hay." at bounding box center [185, 165] width 7 height 7
checkbox input "true"
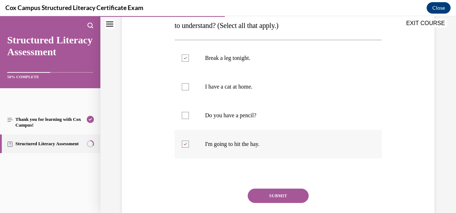
scroll to position [132, 0]
click at [284, 192] on button "SUBMIT" at bounding box center [278, 196] width 61 height 14
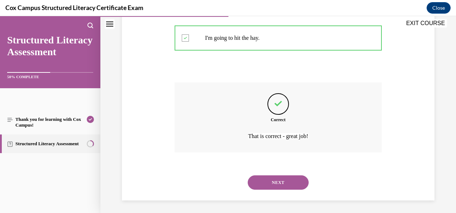
scroll to position [240, 0]
click at [275, 183] on button "NEXT" at bounding box center [278, 182] width 61 height 14
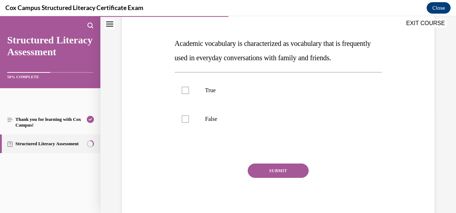
scroll to position [100, 0]
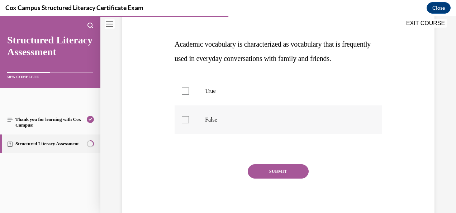
click at [186, 123] on div at bounding box center [185, 119] width 7 height 7
click at [186, 123] on input "False" at bounding box center [185, 119] width 7 height 7
checkbox input "true"
click at [280, 179] on button "SUBMIT" at bounding box center [278, 171] width 61 height 14
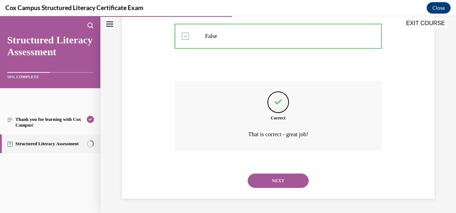
scroll to position [196, 0]
click at [278, 179] on button "NEXT" at bounding box center [278, 181] width 61 height 14
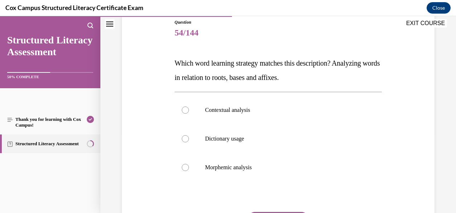
scroll to position [93, 0]
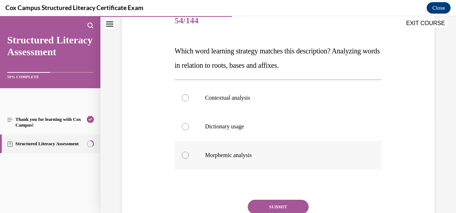
click at [229, 153] on p "Morphemic analysis" at bounding box center [284, 155] width 159 height 7
click at [189, 153] on input "Morphemic analysis" at bounding box center [185, 155] width 7 height 7
radio input "true"
click at [266, 204] on button "SUBMIT" at bounding box center [278, 207] width 61 height 14
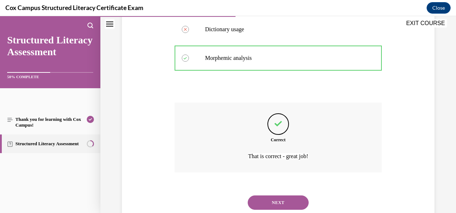
scroll to position [202, 0]
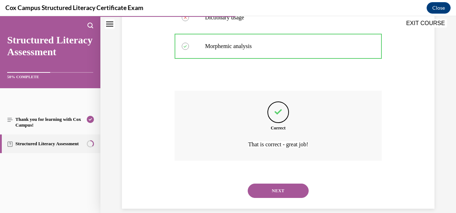
click at [276, 189] on button "NEXT" at bounding box center [278, 191] width 61 height 14
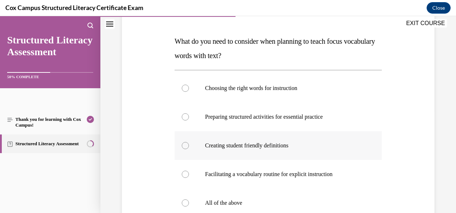
scroll to position [109, 0]
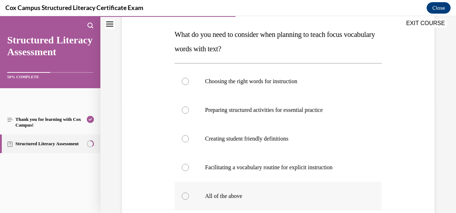
click at [234, 199] on label "All of the above" at bounding box center [278, 196] width 207 height 29
click at [189, 199] on input "All of the above" at bounding box center [185, 196] width 7 height 7
radio input "true"
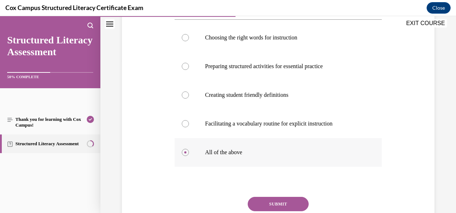
scroll to position [152, 0]
click at [271, 203] on button "SUBMIT" at bounding box center [278, 205] width 61 height 14
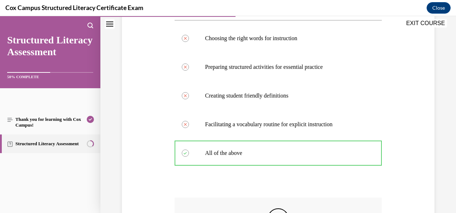
scroll to position [269, 0]
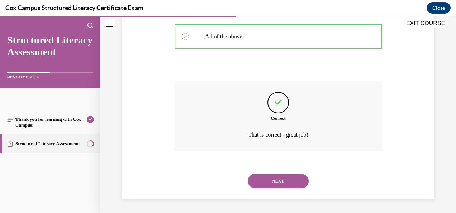
click at [280, 182] on button "NEXT" at bounding box center [278, 181] width 61 height 14
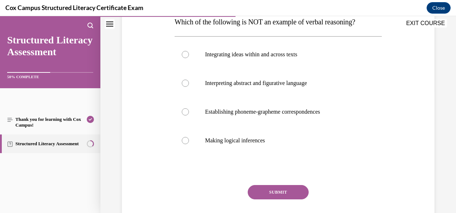
scroll to position [121, 0]
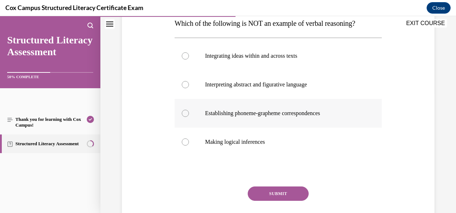
click at [238, 114] on p "Establishing phoneme-grapheme correspondences" at bounding box center [284, 113] width 159 height 7
click at [189, 114] on input "Establishing phoneme-grapheme correspondences" at bounding box center [185, 113] width 7 height 7
radio input "true"
click at [268, 194] on button "SUBMIT" at bounding box center [278, 194] width 61 height 14
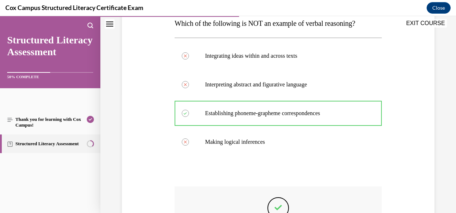
scroll to position [226, 0]
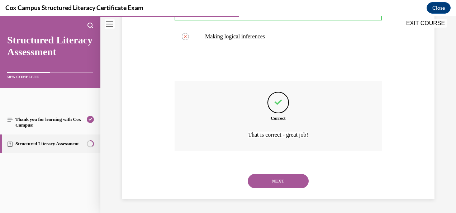
click at [278, 183] on button "NEXT" at bounding box center [278, 181] width 61 height 14
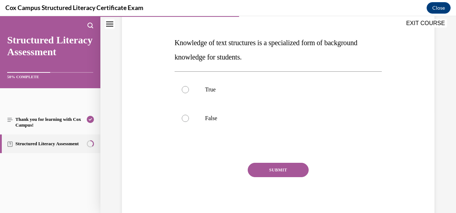
scroll to position [101, 0]
click at [187, 91] on div at bounding box center [185, 89] width 7 height 7
click at [187, 91] on input "True" at bounding box center [185, 89] width 7 height 7
radio input "true"
click at [271, 171] on button "SUBMIT" at bounding box center [278, 170] width 61 height 14
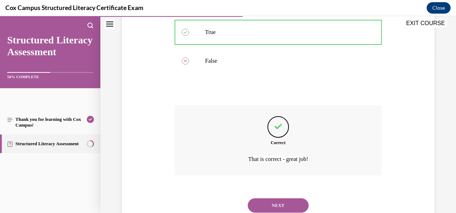
scroll to position [162, 0]
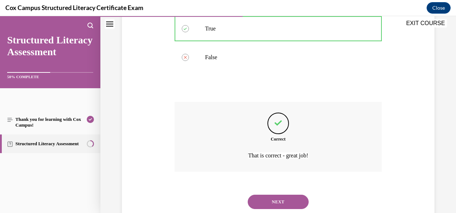
click at [268, 205] on button "NEXT" at bounding box center [278, 202] width 61 height 14
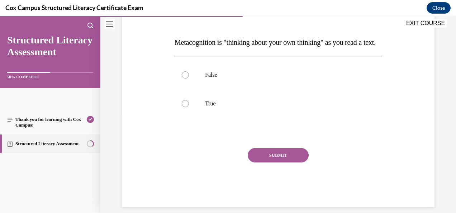
scroll to position [101, 0]
click at [203, 118] on label "True" at bounding box center [278, 104] width 207 height 29
click at [189, 108] on input "True" at bounding box center [185, 103] width 7 height 7
radio input "true"
click at [276, 163] on button "SUBMIT" at bounding box center [278, 155] width 61 height 14
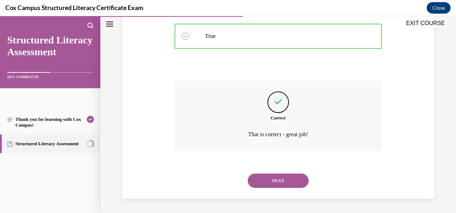
scroll to position [182, 0]
click at [283, 182] on button "NEXT" at bounding box center [278, 181] width 61 height 14
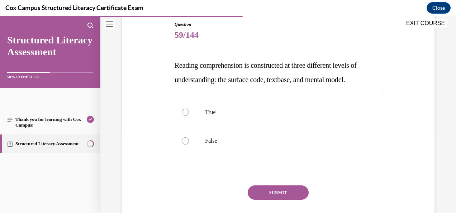
scroll to position [78, 0]
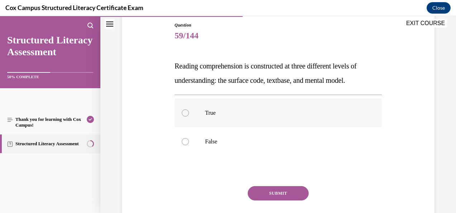
click at [206, 121] on label "True" at bounding box center [278, 113] width 207 height 29
click at [189, 117] on input "True" at bounding box center [185, 112] width 7 height 7
radio input "true"
click at [273, 194] on button "SUBMIT" at bounding box center [278, 193] width 61 height 14
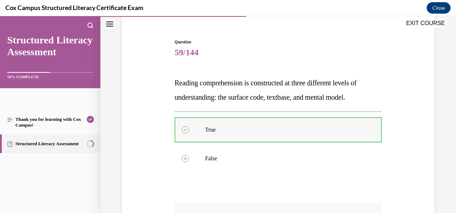
scroll to position [173, 0]
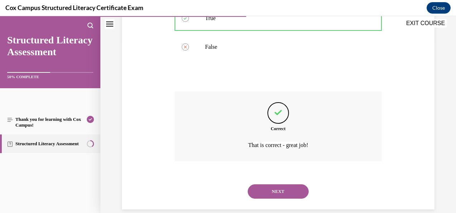
click at [273, 188] on button "NEXT" at bounding box center [278, 191] width 61 height 14
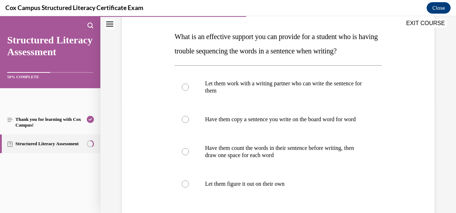
scroll to position [110, 0]
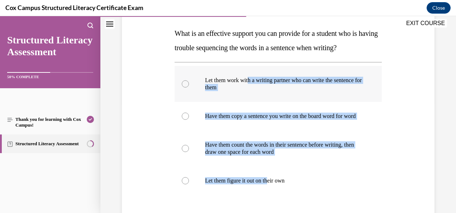
drag, startPoint x: 273, startPoint y: 188, endPoint x: 243, endPoint y: 79, distance: 112.8
click at [243, 79] on div "Let them work with a writing partner who can write the sentence for them   Have…" at bounding box center [278, 130] width 207 height 129
click at [146, 114] on div "Question 60/144 What is an effective support you can provide for a student who …" at bounding box center [278, 126] width 316 height 316
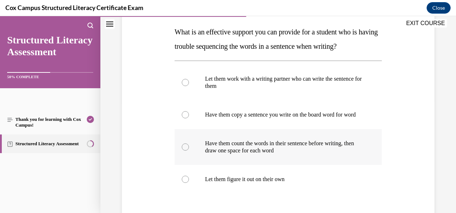
scroll to position [117, 0]
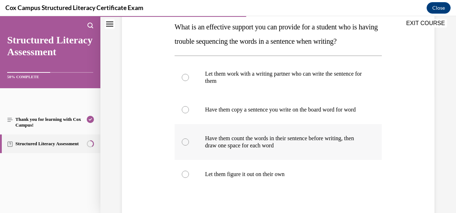
click at [214, 160] on label "Have them count the words in their sentence before writing, then draw one space…" at bounding box center [278, 142] width 207 height 36
click at [189, 146] on input "Have them count the words in their sentence before writing, then draw one space…" at bounding box center [185, 141] width 7 height 7
radio input "true"
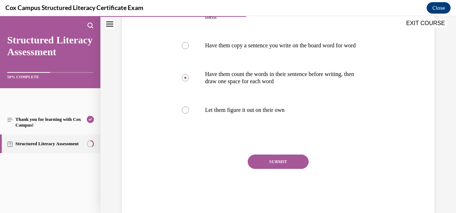
click at [281, 169] on button "SUBMIT" at bounding box center [278, 162] width 61 height 14
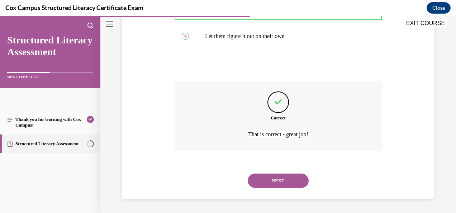
scroll to position [262, 0]
click at [282, 180] on button "NEXT" at bounding box center [278, 181] width 61 height 14
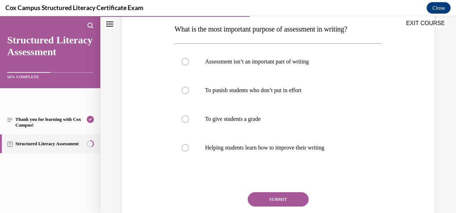
scroll to position [115, 0]
click at [241, 147] on p "Helping students learn how to improve their writing" at bounding box center [284, 147] width 159 height 7
click at [189, 147] on input "Helping students learn how to improve their writing" at bounding box center [185, 147] width 7 height 7
radio input "true"
click at [286, 195] on button "SUBMIT" at bounding box center [278, 199] width 61 height 14
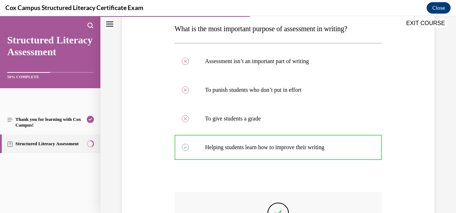
scroll to position [226, 0]
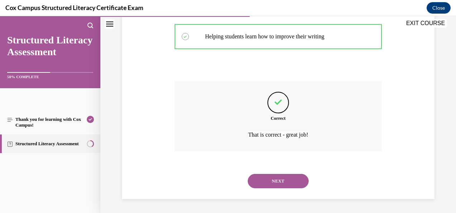
click at [270, 183] on button "NEXT" at bounding box center [278, 181] width 61 height 14
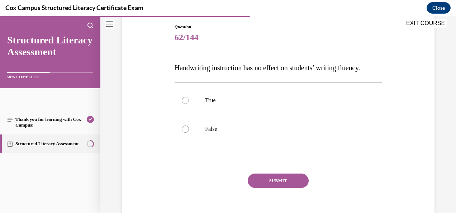
scroll to position [75, 0]
click at [188, 133] on div at bounding box center [185, 129] width 7 height 7
click at [188, 133] on input "False" at bounding box center [185, 129] width 7 height 7
radio input "true"
click at [279, 189] on button "SUBMIT" at bounding box center [278, 181] width 61 height 14
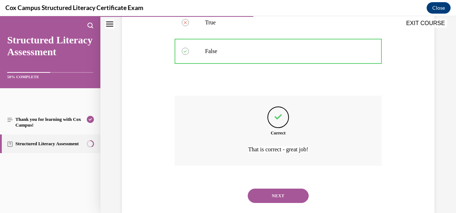
scroll to position [154, 0]
click at [277, 203] on button "NEXT" at bounding box center [278, 196] width 61 height 14
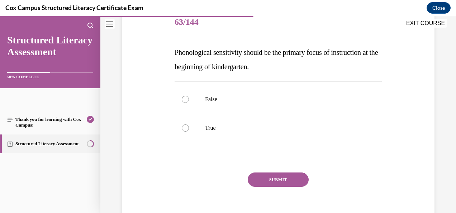
scroll to position [90, 0]
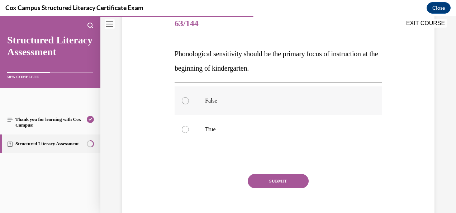
click at [187, 99] on div at bounding box center [185, 100] width 7 height 7
click at [187, 99] on input "False" at bounding box center [185, 100] width 7 height 7
radio input "true"
click at [263, 180] on button "SUBMIT" at bounding box center [278, 181] width 61 height 14
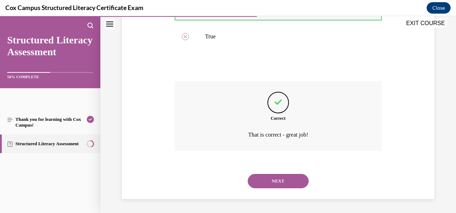
scroll to position [182, 0]
drag, startPoint x: 267, startPoint y: 178, endPoint x: 223, endPoint y: 178, distance: 44.1
click at [223, 178] on div "NEXT" at bounding box center [278, 181] width 207 height 29
click at [284, 186] on button "NEXT" at bounding box center [278, 182] width 61 height 14
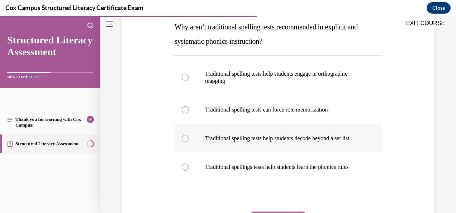
scroll to position [118, 0]
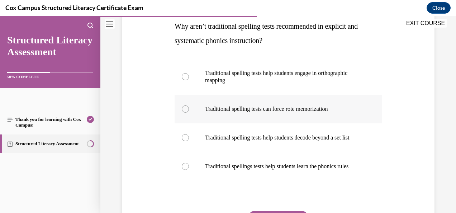
click at [279, 110] on p "Traditional spelling tests can force rote memorization" at bounding box center [284, 108] width 159 height 7
click at [189, 110] on input "Traditional spelling tests can force rote memorization" at bounding box center [185, 108] width 7 height 7
radio input "true"
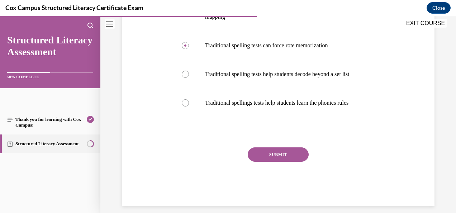
click at [273, 162] on button "SUBMIT" at bounding box center [278, 154] width 61 height 14
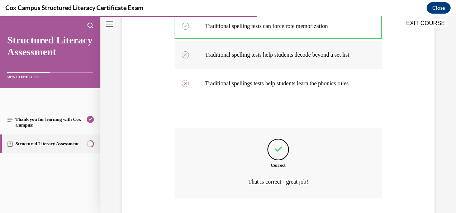
scroll to position [262, 0]
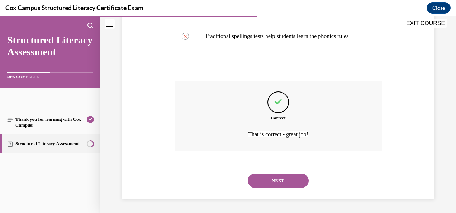
click at [275, 180] on button "NEXT" at bounding box center [278, 181] width 61 height 14
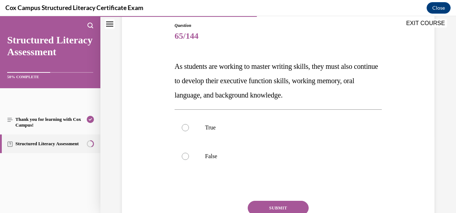
scroll to position [81, 0]
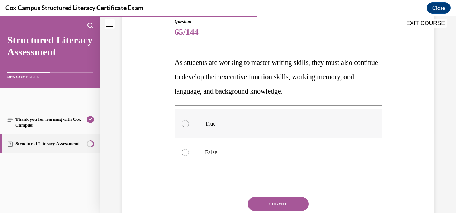
click at [184, 123] on div at bounding box center [185, 123] width 7 height 7
click at [184, 123] on input "True" at bounding box center [185, 123] width 7 height 7
radio input "true"
click at [272, 199] on button "SUBMIT" at bounding box center [278, 204] width 61 height 14
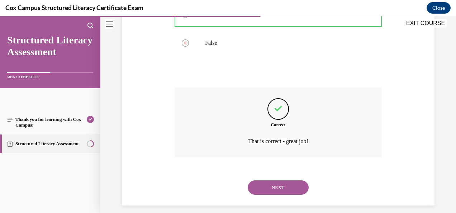
scroll to position [197, 0]
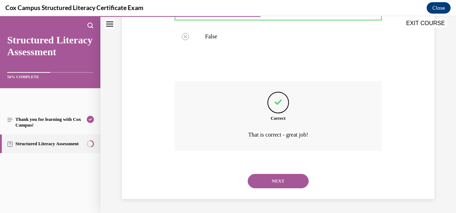
click at [272, 184] on button "NEXT" at bounding box center [278, 181] width 61 height 14
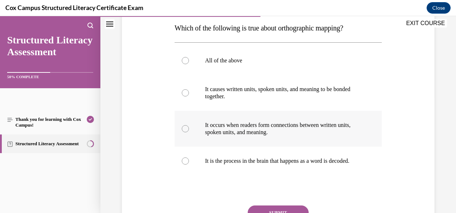
scroll to position [121, 0]
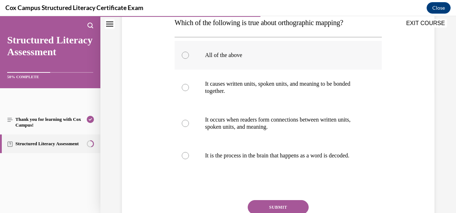
click at [278, 65] on label "All of the above" at bounding box center [278, 55] width 207 height 29
click at [189, 59] on input "All of the above" at bounding box center [185, 55] width 7 height 7
radio input "true"
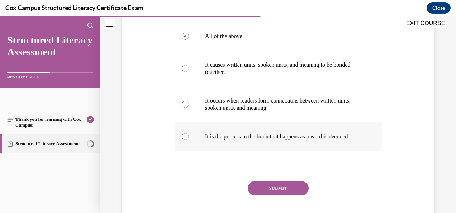
scroll to position [141, 0]
click at [280, 195] on button "SUBMIT" at bounding box center [278, 188] width 61 height 14
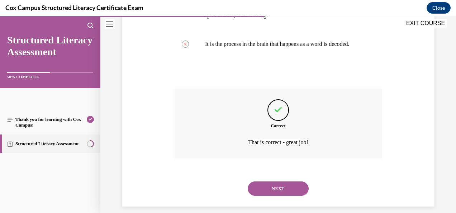
click at [280, 194] on button "NEXT" at bounding box center [278, 188] width 61 height 14
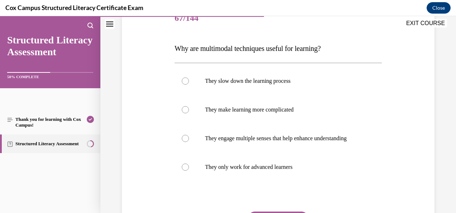
scroll to position [95, 0]
click at [270, 74] on label "They slow down the learning process" at bounding box center [278, 81] width 207 height 29
click at [189, 78] on input "They slow down the learning process" at bounding box center [185, 81] width 7 height 7
radio input "true"
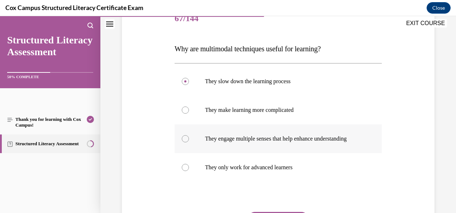
click at [232, 142] on p "They engage multiple senses that help enhance understanding" at bounding box center [284, 138] width 159 height 7
click at [189, 142] on input "They engage multiple senses that help enhance understanding" at bounding box center [185, 138] width 7 height 7
radio input "true"
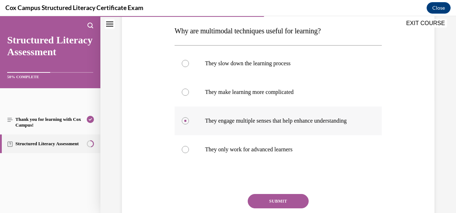
scroll to position [152, 0]
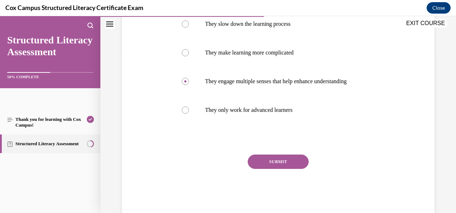
click at [282, 168] on button "SUBMIT" at bounding box center [278, 162] width 61 height 14
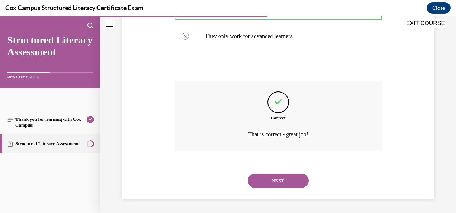
scroll to position [233, 0]
click at [272, 184] on button "NEXT" at bounding box center [278, 181] width 61 height 14
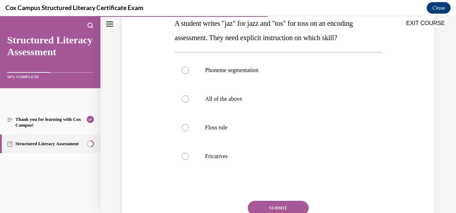
scroll to position [120, 0]
click at [184, 125] on div at bounding box center [185, 127] width 7 height 7
click at [184, 125] on input "Floss rule" at bounding box center [185, 127] width 7 height 7
radio input "true"
click at [184, 125] on div at bounding box center [185, 127] width 7 height 7
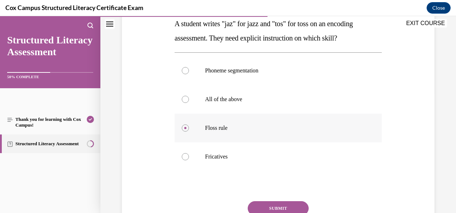
click at [184, 125] on input "Floss rule" at bounding box center [185, 127] width 7 height 7
click at [277, 207] on button "SUBMIT" at bounding box center [278, 208] width 61 height 14
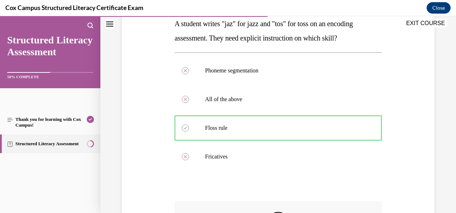
scroll to position [240, 0]
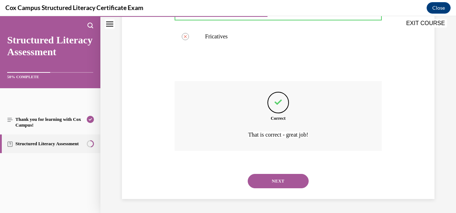
click at [265, 179] on button "NEXT" at bounding box center [278, 181] width 61 height 14
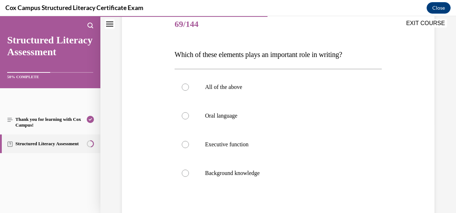
scroll to position [96, 0]
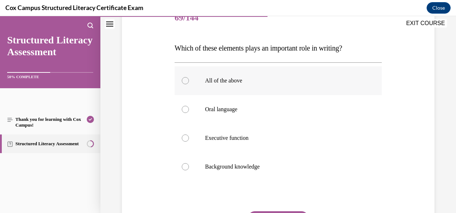
click at [256, 79] on p "All of the above" at bounding box center [284, 80] width 159 height 7
click at [189, 79] on input "All of the above" at bounding box center [185, 80] width 7 height 7
radio input "true"
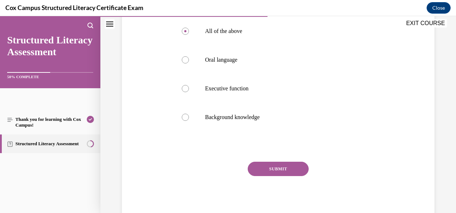
click at [252, 161] on div "Question 69/144 Which of these elements plays an important role in writing?   A…" at bounding box center [278, 87] width 207 height 266
click at [265, 168] on button "SUBMIT" at bounding box center [278, 169] width 61 height 14
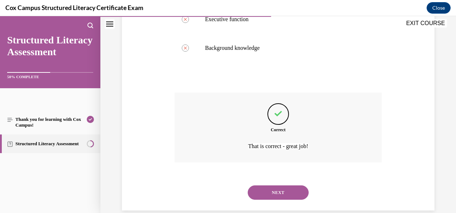
scroll to position [217, 0]
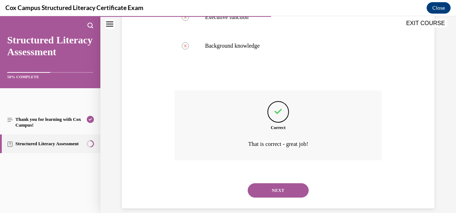
click at [273, 183] on button "NEXT" at bounding box center [278, 190] width 61 height 14
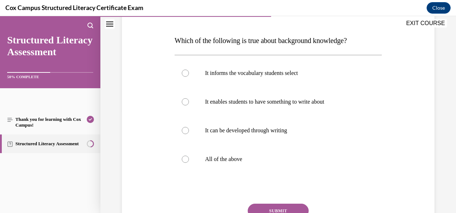
scroll to position [103, 0]
click at [230, 161] on p "All of the above" at bounding box center [284, 159] width 159 height 7
click at [189, 161] on input "All of the above" at bounding box center [185, 159] width 7 height 7
radio input "true"
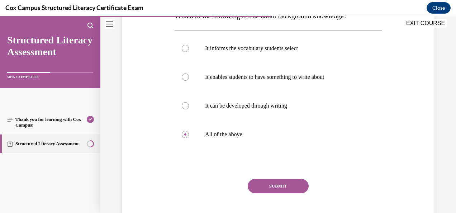
scroll to position [127, 0]
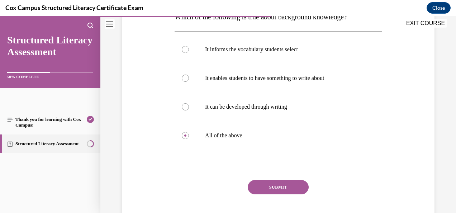
click at [280, 187] on button "SUBMIT" at bounding box center [278, 187] width 61 height 14
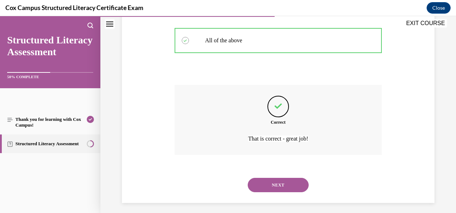
scroll to position [226, 0]
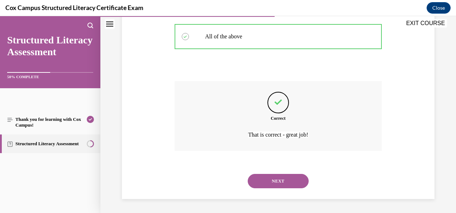
click at [280, 187] on button "NEXT" at bounding box center [278, 181] width 61 height 14
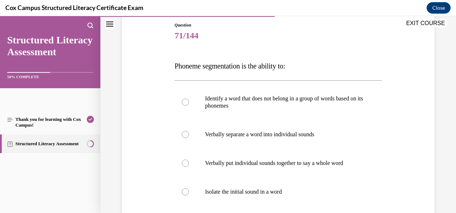
scroll to position [77, 0]
